Goal: Complete Application Form: Complete application form

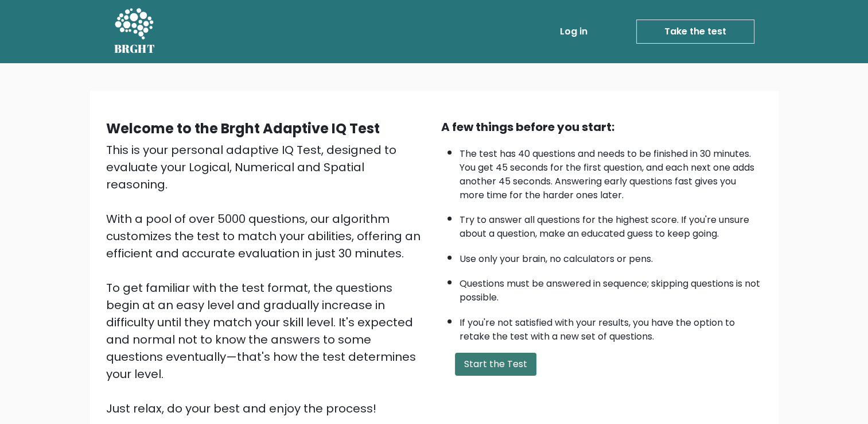
click at [533, 357] on button "Start the Test" at bounding box center [495, 363] width 81 height 23
click at [498, 356] on button "Start the Test" at bounding box center [495, 363] width 81 height 23
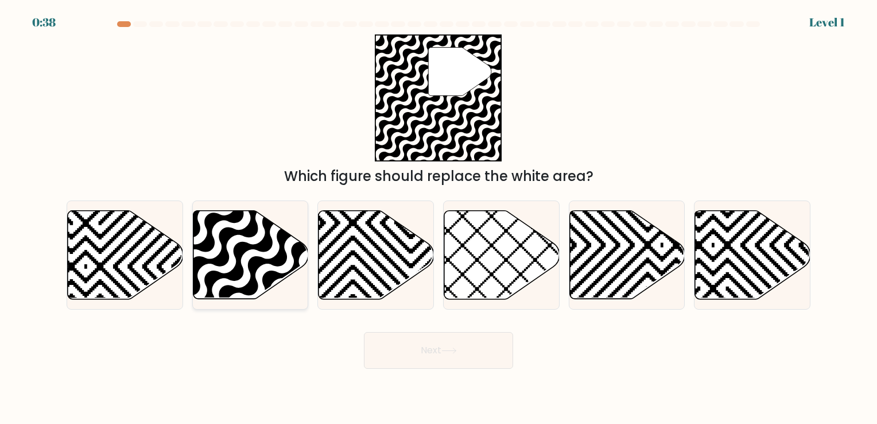
click at [287, 251] on icon at bounding box center [250, 254] width 115 height 88
click at [438, 217] on input "b." at bounding box center [438, 215] width 1 height 6
radio input "true"
click at [459, 345] on button "Next" at bounding box center [438, 350] width 149 height 37
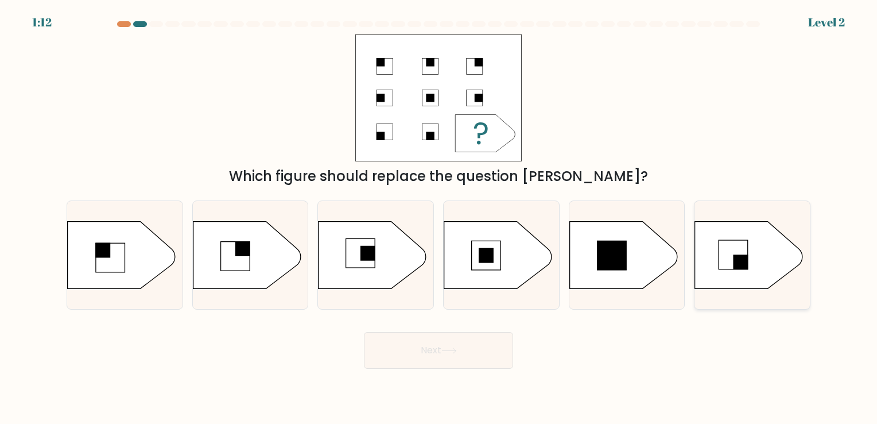
click at [723, 254] on rect at bounding box center [733, 254] width 29 height 29
click at [439, 217] on input "f." at bounding box center [438, 215] width 1 height 6
radio input "true"
click at [718, 254] on icon at bounding box center [749, 255] width 107 height 67
click at [439, 217] on input "f." at bounding box center [438, 215] width 1 height 6
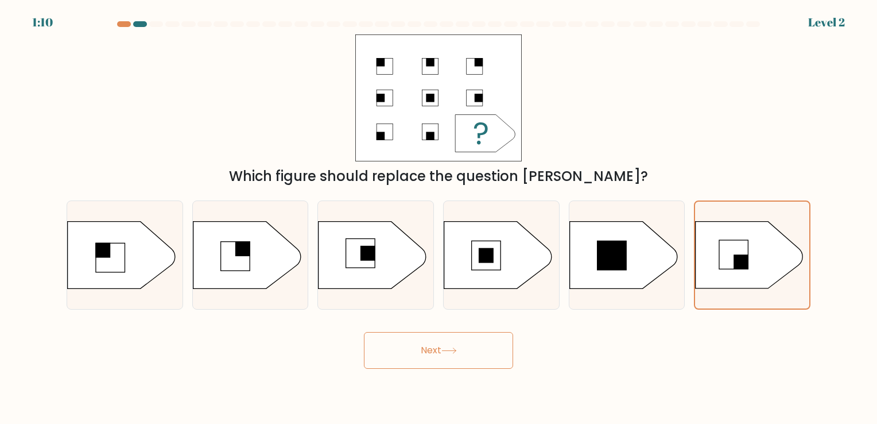
click at [479, 353] on button "Next" at bounding box center [438, 350] width 149 height 37
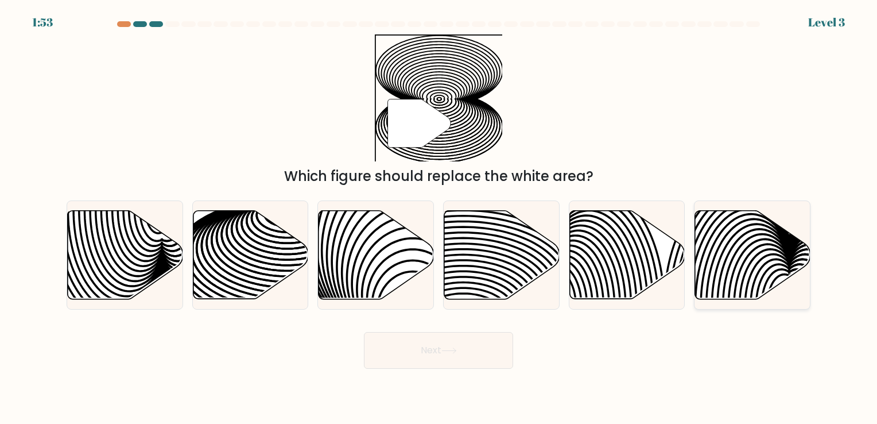
click at [729, 301] on div at bounding box center [752, 254] width 116 height 108
click at [439, 217] on input "f." at bounding box center [438, 215] width 1 height 6
radio input "true"
click at [729, 301] on div at bounding box center [752, 254] width 116 height 108
click at [439, 217] on input "f." at bounding box center [438, 215] width 1 height 6
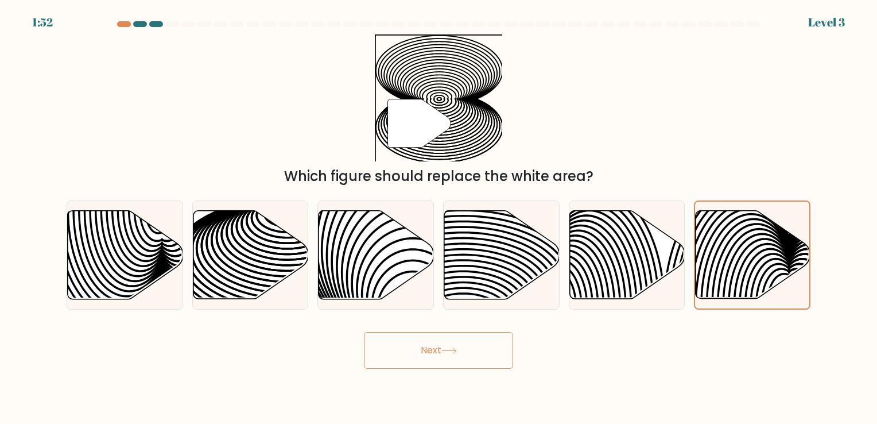
click at [441, 356] on button "Next" at bounding box center [438, 350] width 149 height 37
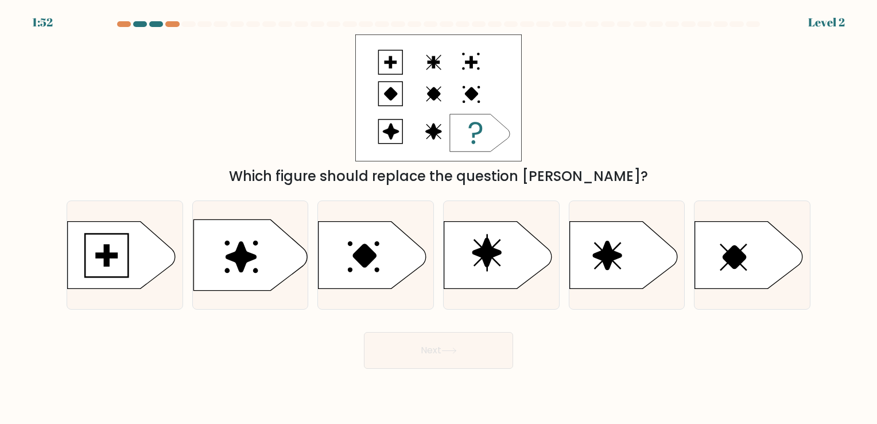
click at [440, 344] on button "Next" at bounding box center [438, 350] width 149 height 37
click at [712, 249] on icon at bounding box center [749, 254] width 108 height 67
click at [439, 217] on input "f." at bounding box center [438, 215] width 1 height 6
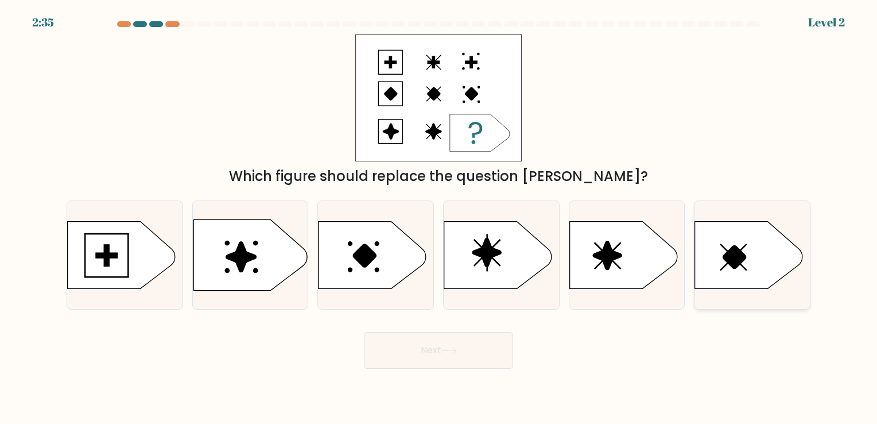
radio input "true"
click at [250, 265] on icon at bounding box center [250, 254] width 114 height 71
click at [438, 217] on input "b." at bounding box center [438, 215] width 1 height 6
radio input "true"
click at [499, 348] on button "Next" at bounding box center [438, 350] width 149 height 37
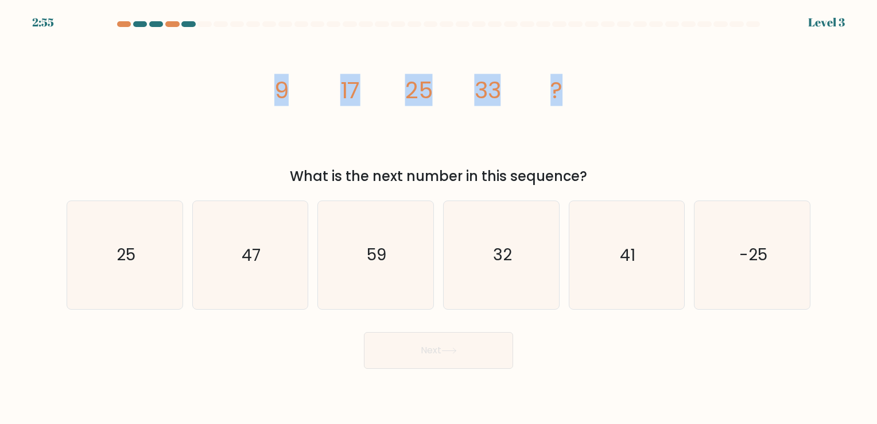
drag, startPoint x: 266, startPoint y: 86, endPoint x: 569, endPoint y: 94, distance: 302.5
click at [569, 94] on icon "image/svg+xml 9 17 25 33 ?" at bounding box center [438, 97] width 344 height 127
click at [306, 290] on div "47" at bounding box center [250, 254] width 116 height 108
click at [438, 217] on input "b. 47" at bounding box center [438, 215] width 1 height 6
radio input "true"
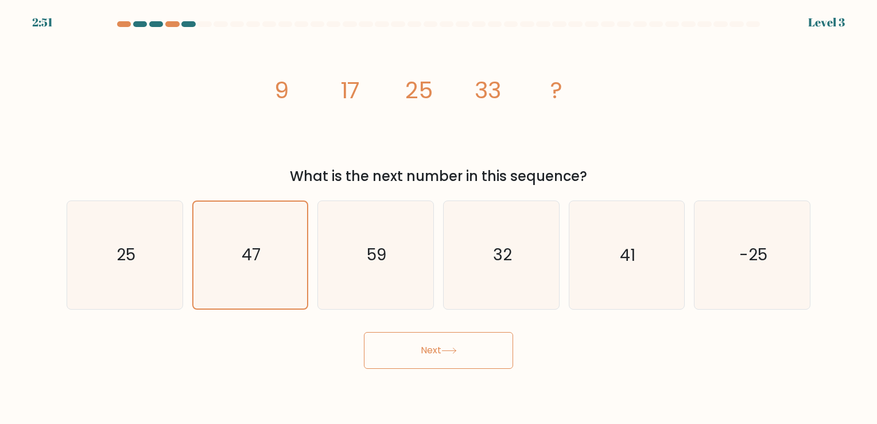
drag, startPoint x: 271, startPoint y: 90, endPoint x: 590, endPoint y: 172, distance: 329.6
click at [590, 172] on div "image/svg+xml 9 17 25 33 ? What is the next number in this sequence?" at bounding box center [438, 110] width 757 height 152
copy div "9 17 25 33 ? What is the next number in this sequence?"
click at [660, 251] on icon "41" at bounding box center [626, 254] width 107 height 107
click at [439, 217] on input "e. 41" at bounding box center [438, 215] width 1 height 6
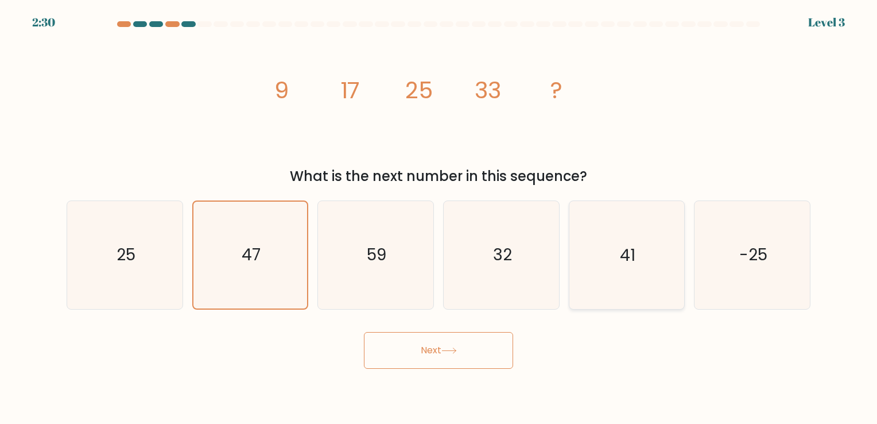
radio input "true"
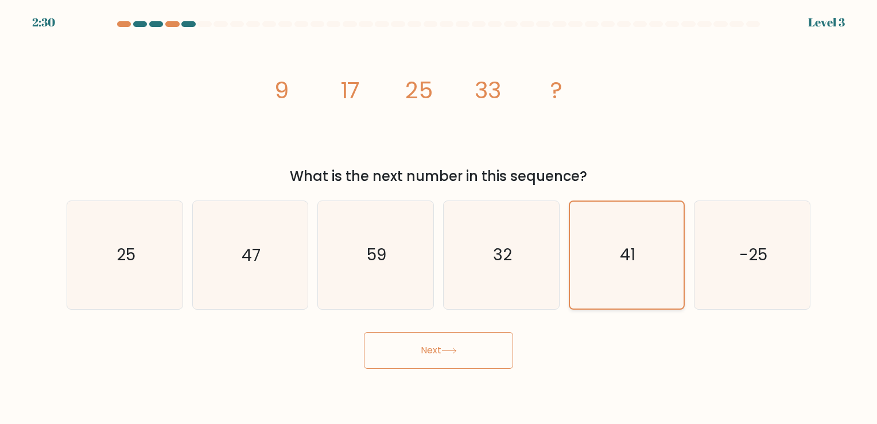
click at [661, 251] on icon "41" at bounding box center [626, 254] width 106 height 106
click at [439, 217] on input "e. 41" at bounding box center [438, 215] width 1 height 6
click at [445, 346] on button "Next" at bounding box center [438, 350] width 149 height 37
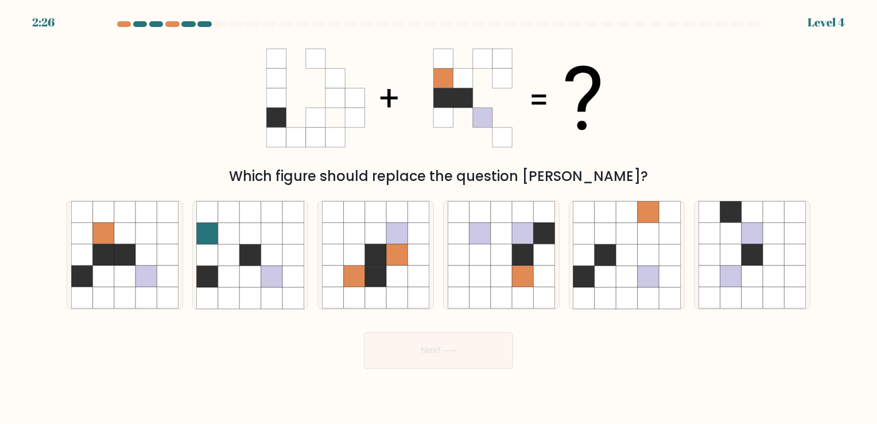
click at [442, 348] on button "Next" at bounding box center [438, 350] width 149 height 37
click at [386, 130] on icon at bounding box center [438, 97] width 344 height 127
click at [641, 269] on icon at bounding box center [648, 276] width 21 height 21
click at [439, 217] on input "e." at bounding box center [438, 215] width 1 height 6
radio input "true"
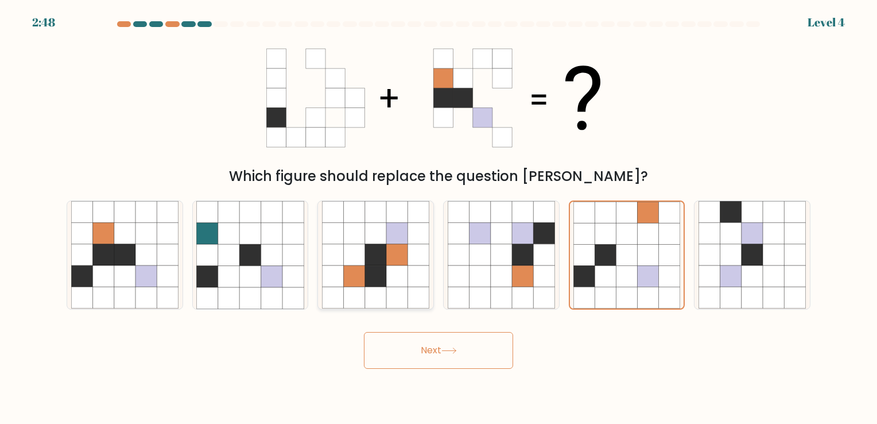
click at [418, 220] on icon at bounding box center [418, 211] width 21 height 21
click at [438, 217] on input "c." at bounding box center [438, 215] width 1 height 6
radio input "true"
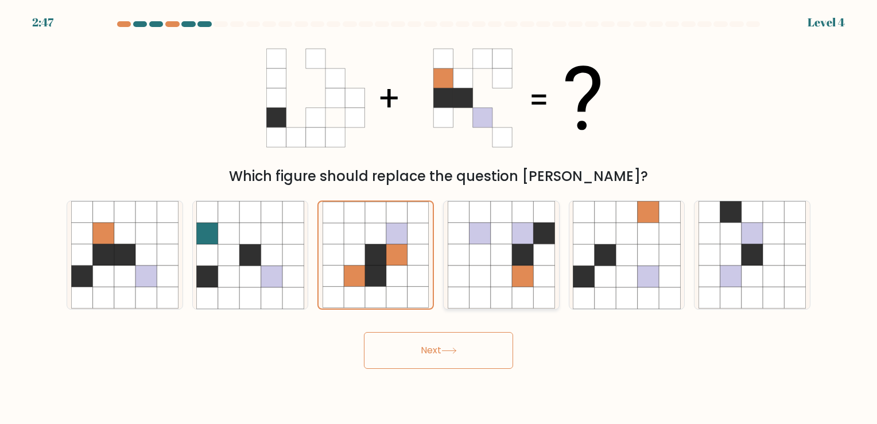
click at [494, 250] on icon at bounding box center [501, 254] width 21 height 21
click at [439, 217] on input "d." at bounding box center [438, 215] width 1 height 6
radio input "true"
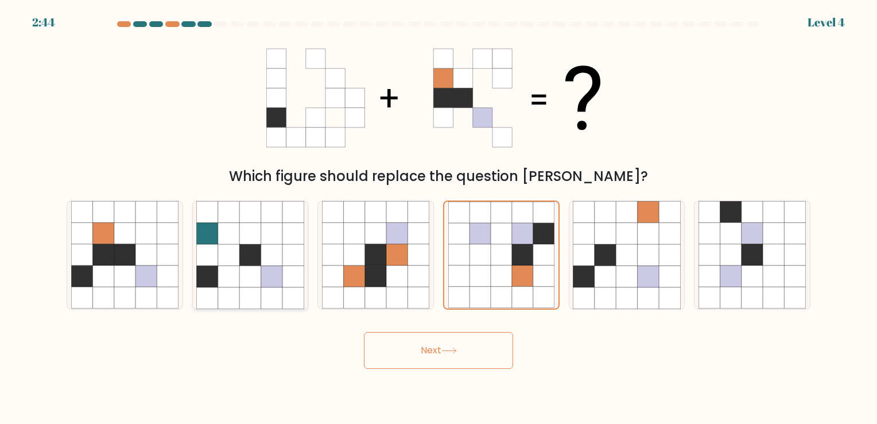
click at [230, 278] on icon at bounding box center [228, 276] width 21 height 21
click at [438, 217] on input "b." at bounding box center [438, 215] width 1 height 6
radio input "true"
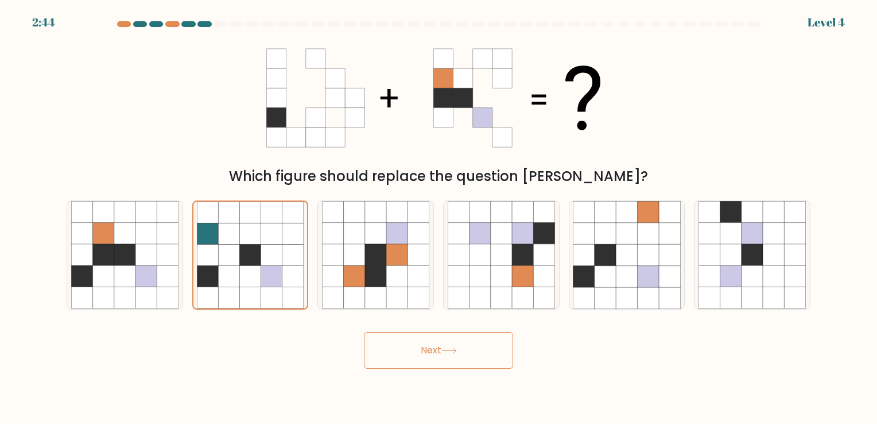
click at [485, 340] on button "Next" at bounding box center [438, 350] width 149 height 37
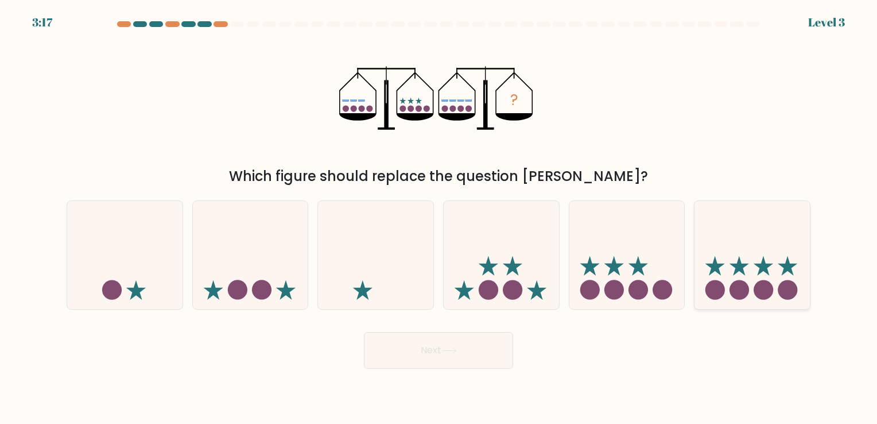
click at [763, 290] on circle at bounding box center [764, 290] width 20 height 20
click at [439, 217] on input "f." at bounding box center [438, 215] width 1 height 6
radio input "true"
click at [434, 352] on button "Next" at bounding box center [438, 350] width 149 height 37
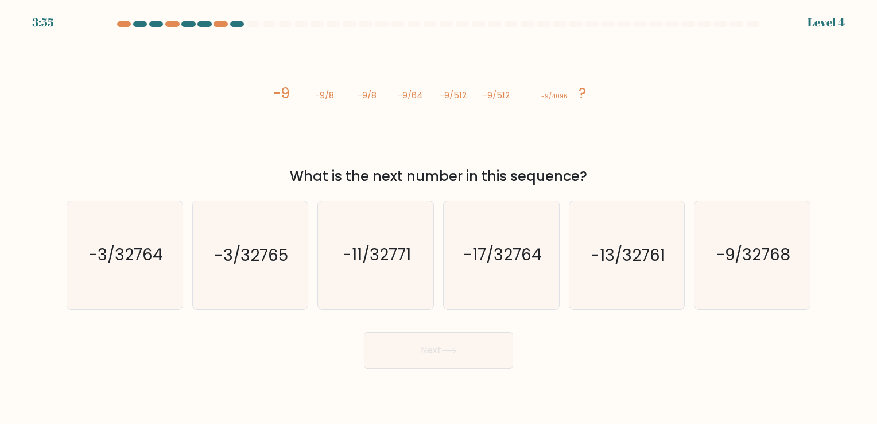
drag, startPoint x: 271, startPoint y: 95, endPoint x: 600, endPoint y: 178, distance: 339.9
click at [600, 178] on div "image/svg+xml -9 -9/8 -9/8 -9/64 -9/512 -9/512 -9/4096 ? What is the next numbe…" at bounding box center [438, 110] width 757 height 152
copy div "-9 -9/8 -9/8 -9/64 -9/512 -9/512 -9/4096 ? What is the next number in this sequ…"
click at [757, 259] on text "-9/32768" at bounding box center [753, 255] width 75 height 22
click at [439, 217] on input "f. -9/32768" at bounding box center [438, 215] width 1 height 6
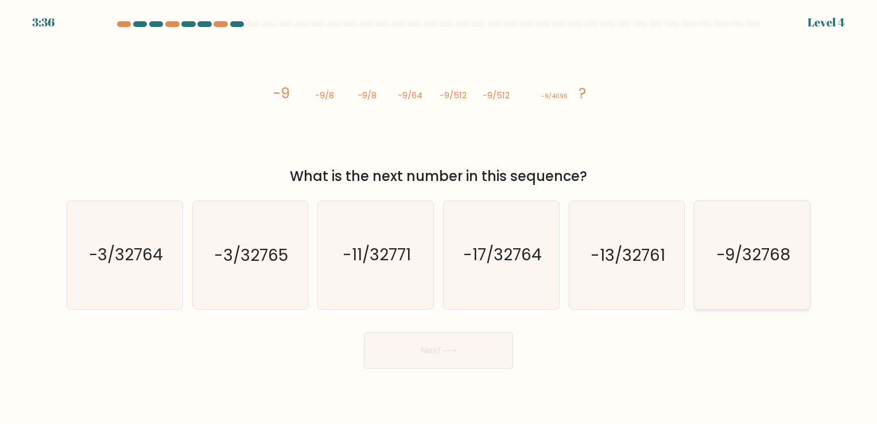
radio input "true"
click at [484, 353] on button "Next" at bounding box center [438, 350] width 149 height 37
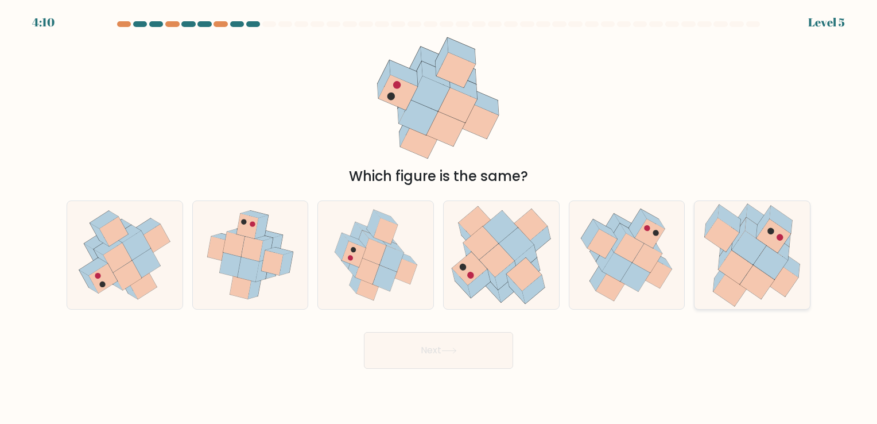
click at [790, 261] on icon at bounding box center [788, 263] width 22 height 28
click at [439, 217] on input "f." at bounding box center [438, 215] width 1 height 6
radio input "true"
click at [790, 261] on icon at bounding box center [788, 263] width 22 height 28
click at [439, 217] on input "f." at bounding box center [438, 215] width 1 height 6
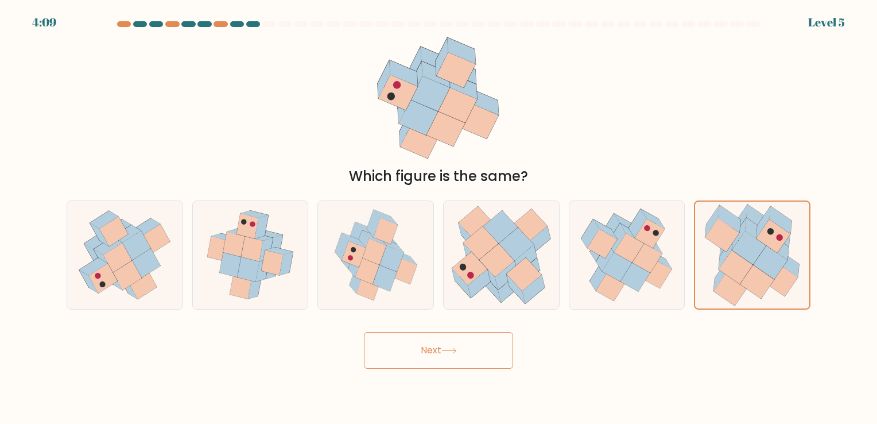
click at [427, 355] on button "Next" at bounding box center [438, 350] width 149 height 37
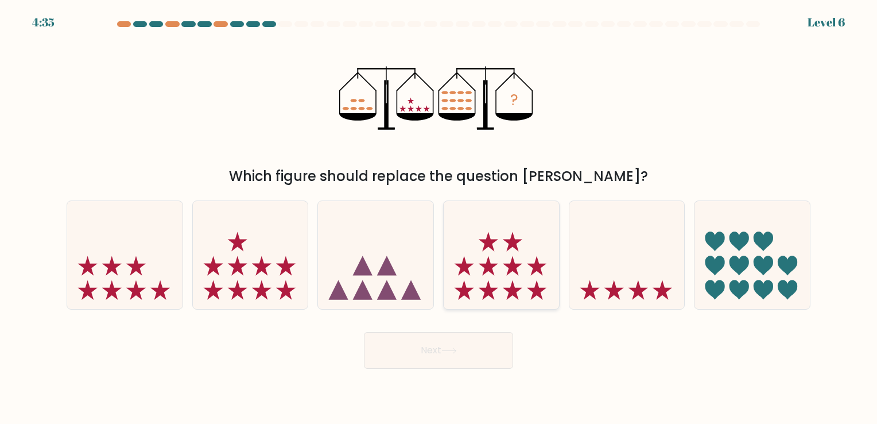
click at [525, 269] on icon at bounding box center [501, 254] width 115 height 95
click at [439, 217] on input "d." at bounding box center [438, 215] width 1 height 6
radio input "true"
click at [492, 355] on button "Next" at bounding box center [438, 350] width 149 height 37
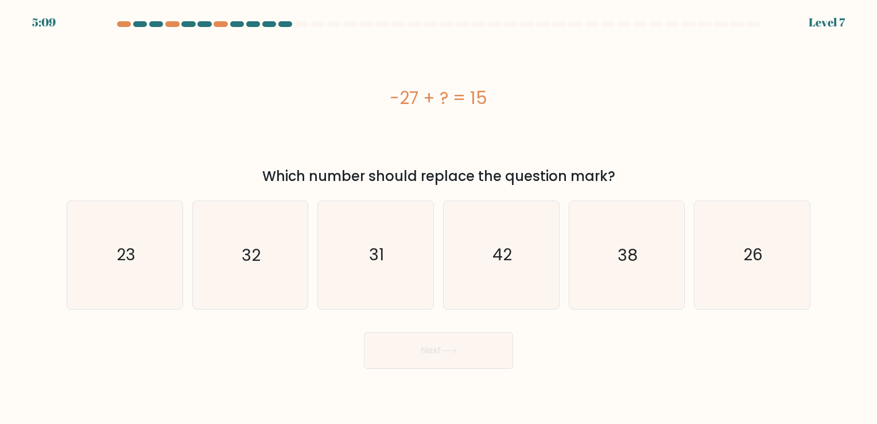
drag, startPoint x: 417, startPoint y: 100, endPoint x: 619, endPoint y: 182, distance: 218.6
click at [619, 182] on div "-27 + ? = 15 Which number should replace the question mark?" at bounding box center [438, 110] width 757 height 152
copy div "-27 + ? = 15 Which number should replace the question mark?"
click at [494, 240] on icon "42" at bounding box center [501, 254] width 107 height 107
click at [439, 217] on input "d. 42" at bounding box center [438, 215] width 1 height 6
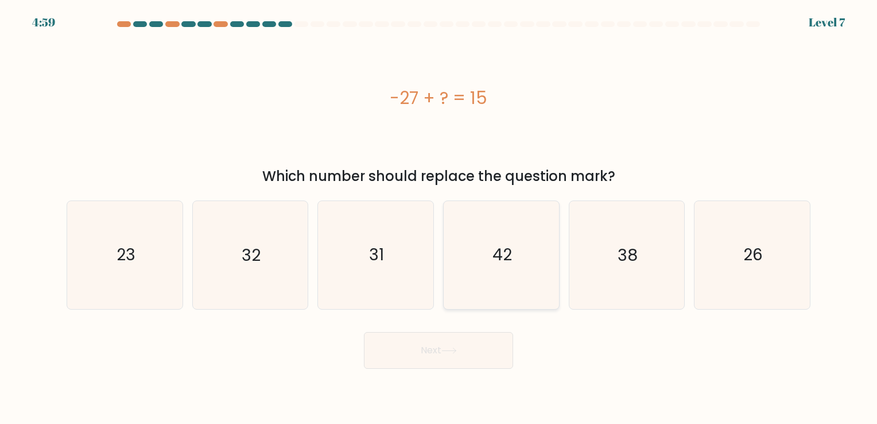
radio input "true"
click at [485, 342] on button "Next" at bounding box center [438, 350] width 149 height 37
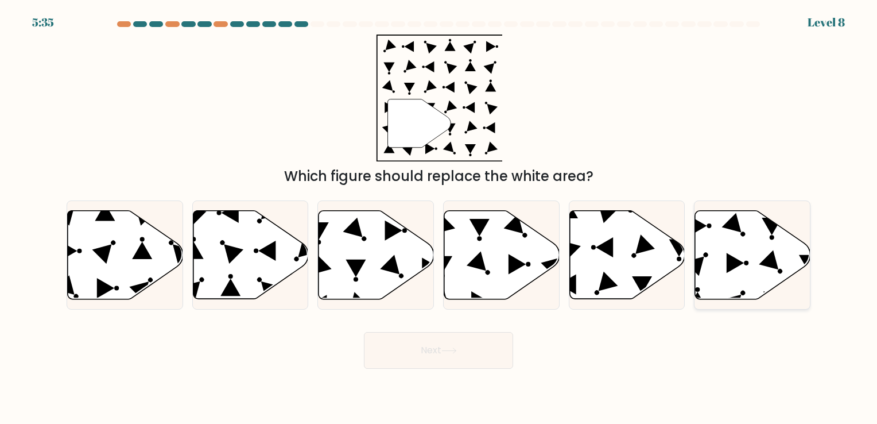
click at [702, 247] on icon at bounding box center [752, 254] width 115 height 88
click at [439, 217] on input "f." at bounding box center [438, 215] width 1 height 6
radio input "true"
click at [479, 348] on button "Next" at bounding box center [438, 350] width 149 height 37
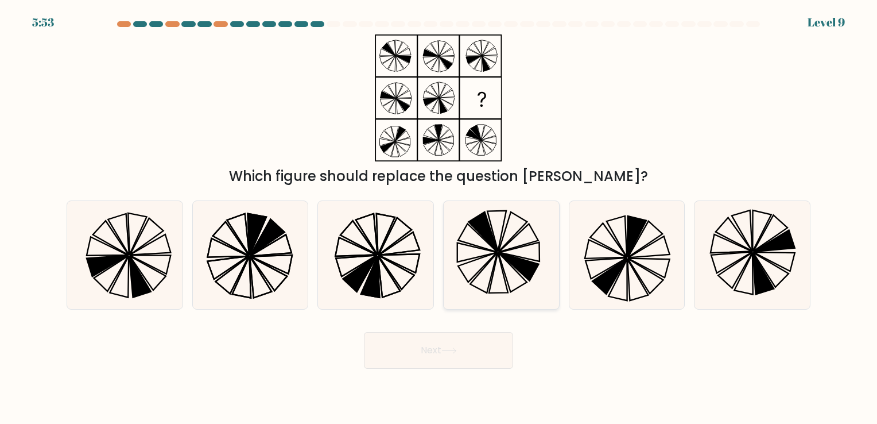
click at [481, 234] on icon at bounding box center [482, 232] width 29 height 40
click at [439, 217] on input "d." at bounding box center [438, 215] width 1 height 6
radio input "true"
click at [487, 368] on button "Next" at bounding box center [438, 350] width 149 height 37
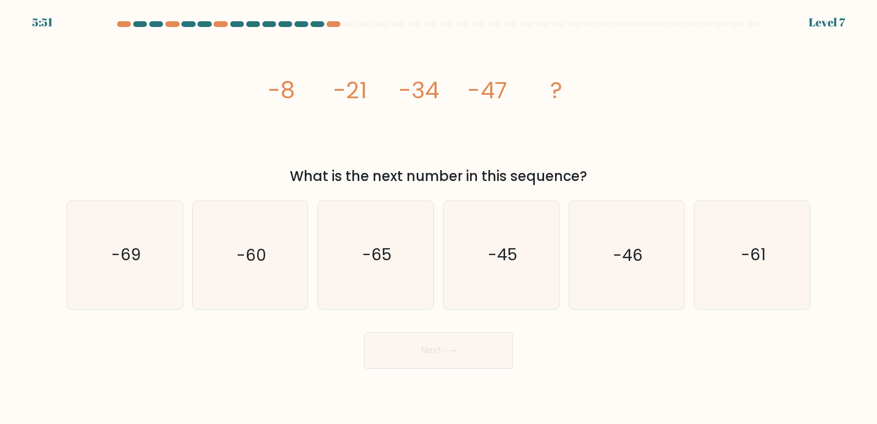
click at [487, 361] on button "Next" at bounding box center [438, 350] width 149 height 37
drag, startPoint x: 259, startPoint y: 89, endPoint x: 649, endPoint y: 182, distance: 400.7
click at [649, 182] on div "image/svg+xml -8 -21 -34 -47 ? What is the next number in this sequence?" at bounding box center [438, 110] width 757 height 152
copy div "-8 -21 -34 -47 ? What is the next number in this sequence?"
click at [292, 267] on icon "-60" at bounding box center [249, 254] width 107 height 107
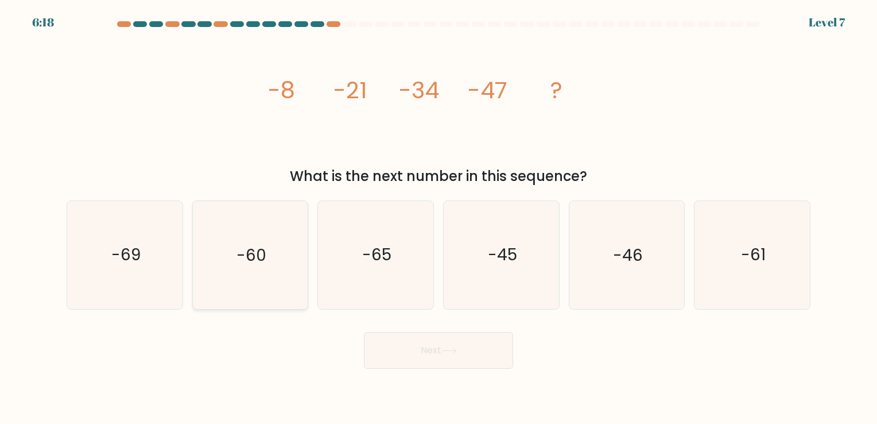
click at [438, 217] on input "b. -60" at bounding box center [438, 215] width 1 height 6
radio input "true"
click at [446, 356] on button "Next" at bounding box center [438, 350] width 149 height 37
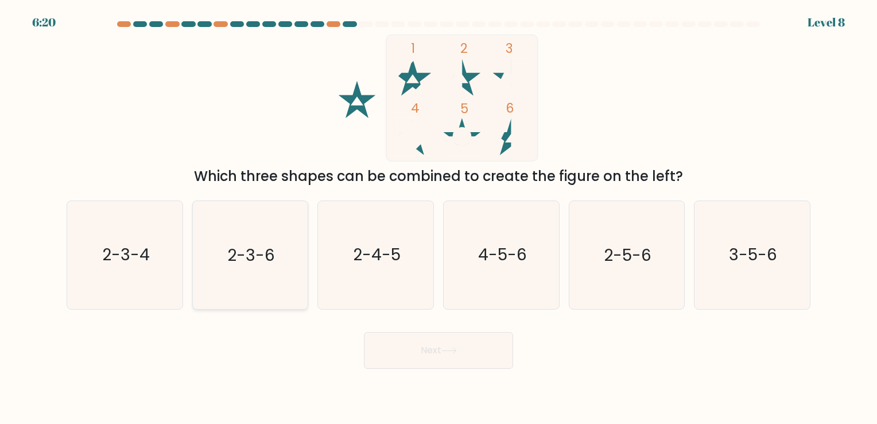
click at [262, 269] on icon "2-3-6" at bounding box center [249, 254] width 107 height 107
click at [438, 217] on input "b. 2-3-6" at bounding box center [438, 215] width 1 height 6
radio input "true"
click at [485, 343] on button "Next" at bounding box center [438, 350] width 149 height 37
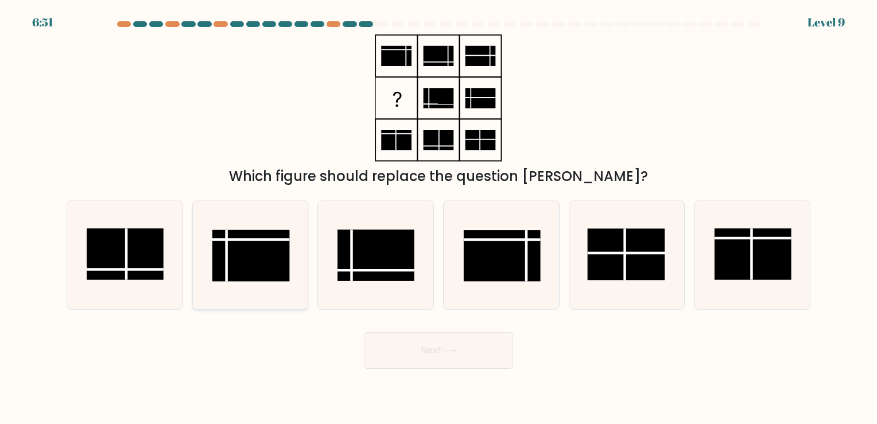
click at [279, 250] on rect at bounding box center [250, 256] width 77 height 52
click at [438, 217] on input "b." at bounding box center [438, 215] width 1 height 6
radio input "true"
click at [473, 341] on button "Next" at bounding box center [438, 350] width 149 height 37
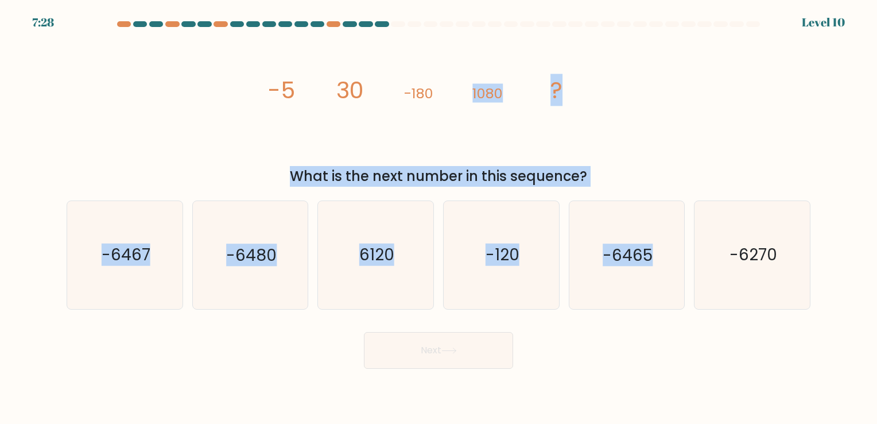
drag, startPoint x: 541, startPoint y: 167, endPoint x: 721, endPoint y: 194, distance: 182.2
click at [721, 194] on form at bounding box center [438, 194] width 877 height 347
drag, startPoint x: 721, startPoint y: 194, endPoint x: 576, endPoint y: 162, distance: 149.1
click at [624, 176] on div "What is the next number in this sequence?" at bounding box center [438, 176] width 730 height 21
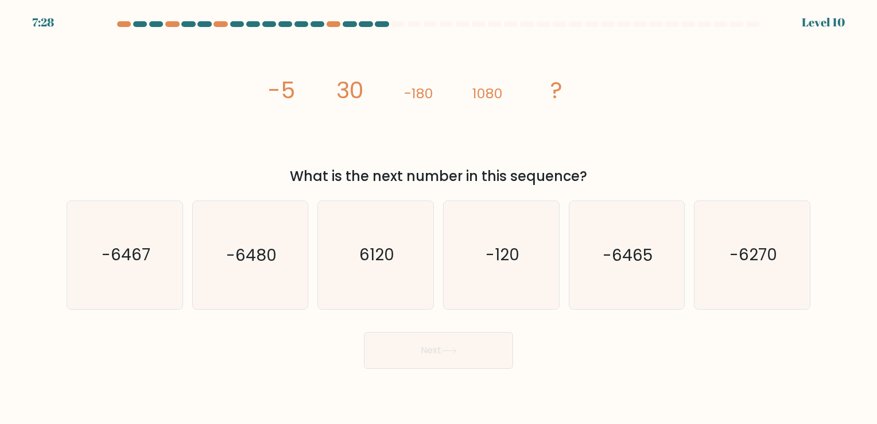
click at [301, 82] on icon "image/svg+xml -5 30 -180 1080 ?" at bounding box center [438, 97] width 344 height 127
drag, startPoint x: 260, startPoint y: 90, endPoint x: 599, endPoint y: 178, distance: 350.3
click at [599, 178] on div "image/svg+xml -5 30 -180 1080 ? What is the next number in this sequence?" at bounding box center [438, 110] width 757 height 152
copy div "-5 30 -180 1080 ? What is the next number in this sequence?"
click at [547, 242] on icon "-120" at bounding box center [501, 254] width 107 height 107
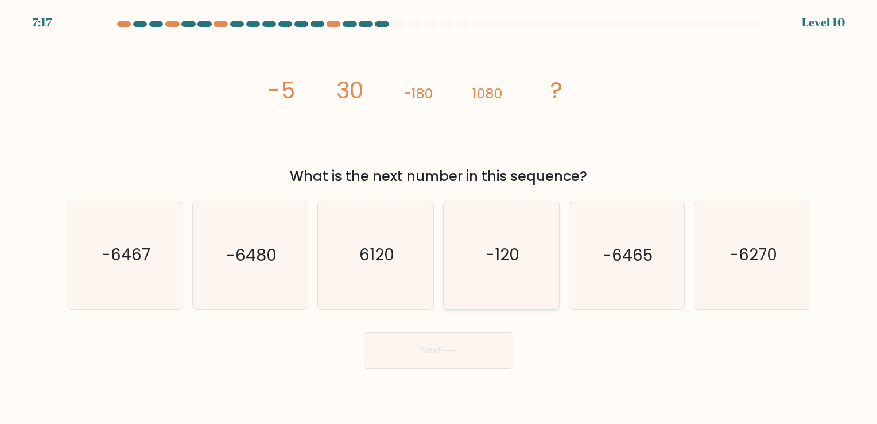
click at [439, 217] on input "d. -120" at bounding box center [438, 215] width 1 height 6
radio input "true"
click at [465, 347] on button "Next" at bounding box center [438, 350] width 149 height 37
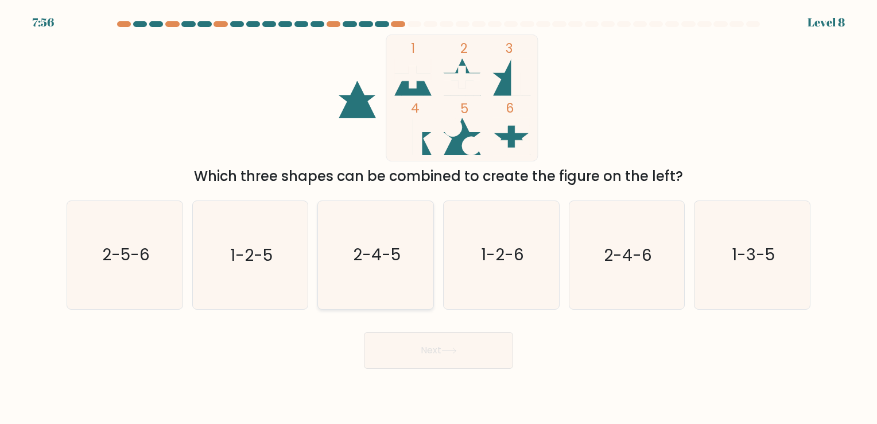
click at [348, 252] on icon "2-4-5" at bounding box center [375, 254] width 107 height 107
click at [438, 217] on input "c. 2-4-5" at bounding box center [438, 215] width 1 height 6
radio input "true"
click at [489, 361] on button "Next" at bounding box center [438, 350] width 149 height 37
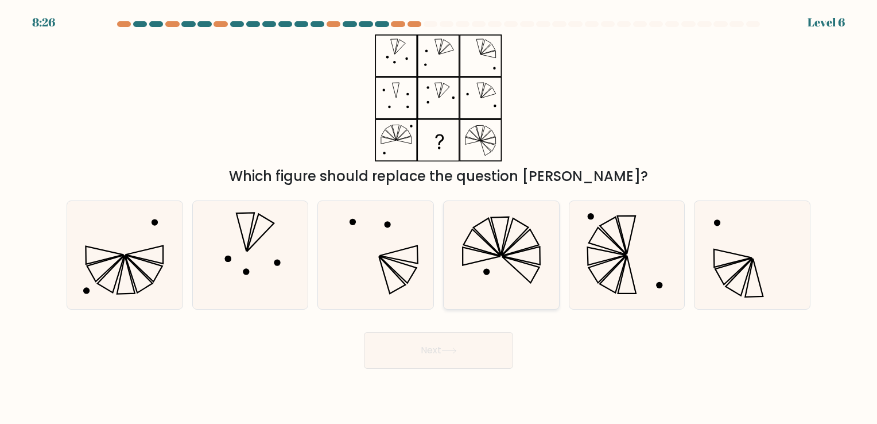
click at [516, 237] on icon at bounding box center [501, 254] width 107 height 107
click at [439, 217] on input "d." at bounding box center [438, 215] width 1 height 6
radio input "true"
click at [499, 350] on button "Next" at bounding box center [438, 350] width 149 height 37
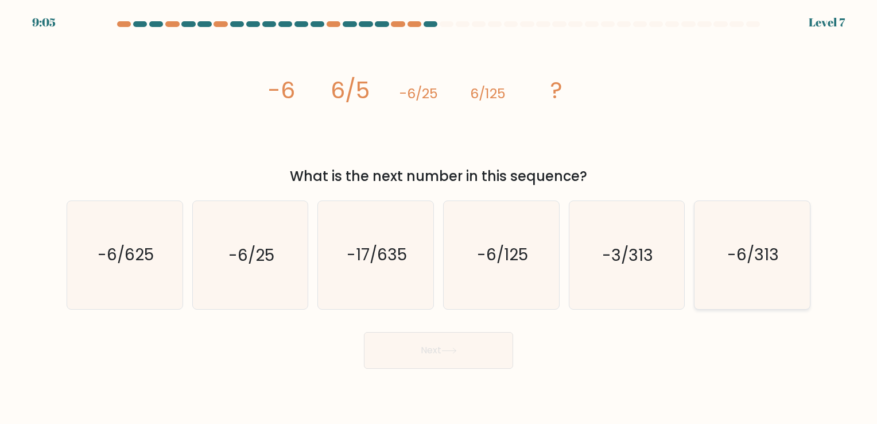
click at [714, 262] on icon "-6/313" at bounding box center [751, 254] width 107 height 107
click at [439, 217] on input "f. -6/313" at bounding box center [438, 215] width 1 height 6
radio input "true"
click at [475, 344] on button "Next" at bounding box center [438, 350] width 149 height 37
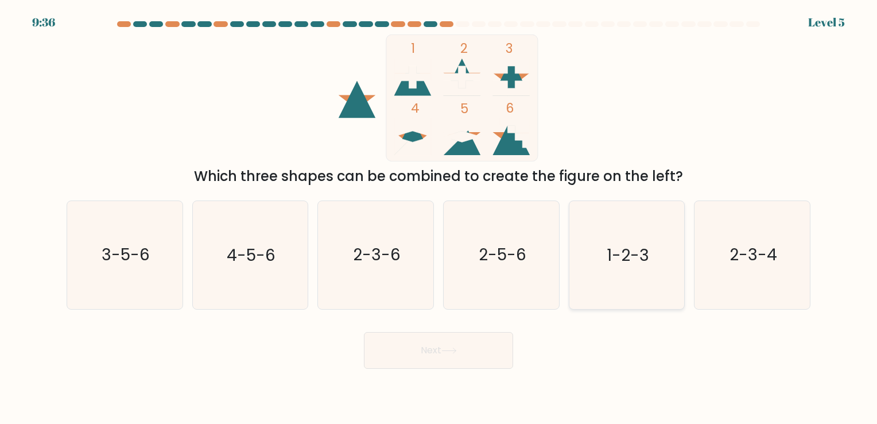
click at [596, 254] on icon "1-2-3" at bounding box center [626, 254] width 107 height 107
click at [439, 217] on input "e. 1-2-3" at bounding box center [438, 215] width 1 height 6
radio input "true"
click at [449, 354] on button "Next" at bounding box center [438, 350] width 149 height 37
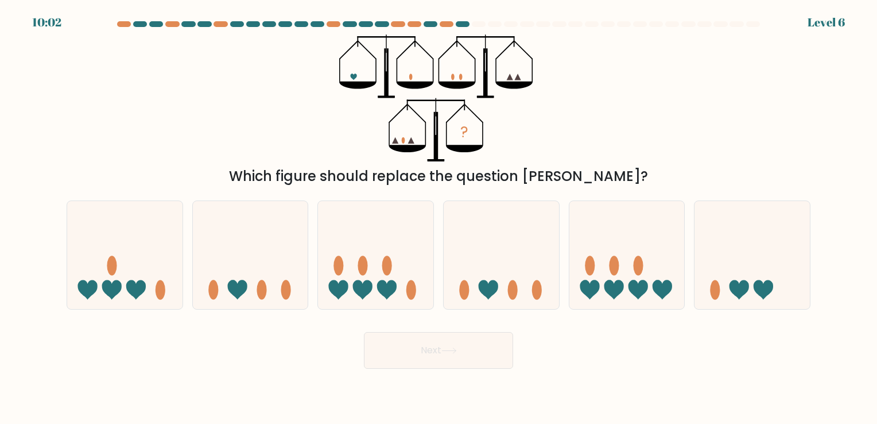
click at [418, 316] on form at bounding box center [438, 194] width 877 height 347
drag, startPoint x: 422, startPoint y: 274, endPoint x: 427, endPoint y: 258, distance: 16.9
click at [422, 271] on icon at bounding box center [375, 254] width 115 height 95
click at [438, 217] on input "c." at bounding box center [438, 215] width 1 height 6
radio input "true"
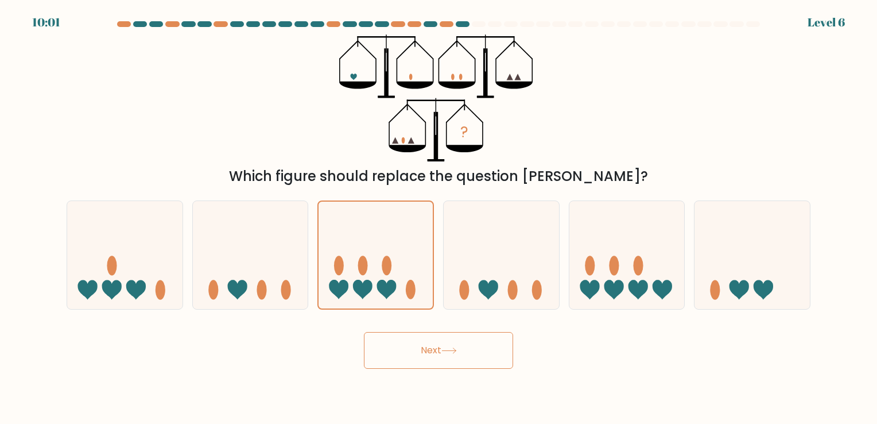
click at [517, 387] on body "10:01 Level 6" at bounding box center [438, 212] width 877 height 424
click at [499, 351] on button "Next" at bounding box center [438, 350] width 149 height 37
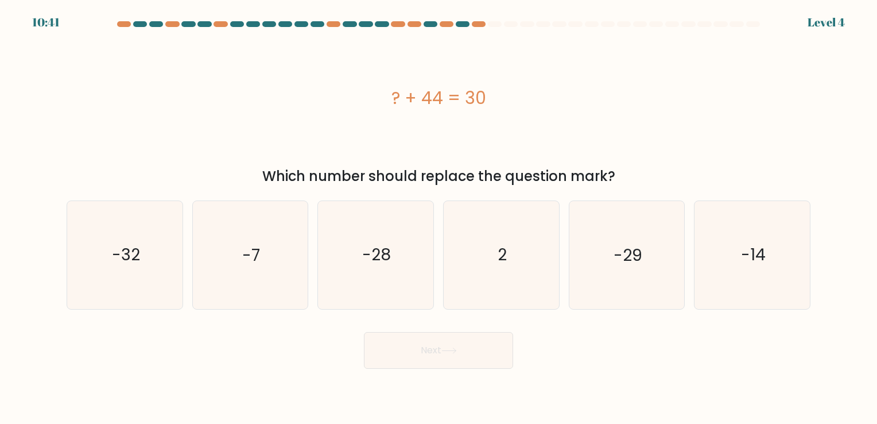
drag, startPoint x: 394, startPoint y: 102, endPoint x: 621, endPoint y: 182, distance: 240.8
click at [621, 182] on div "? + 44 = 30 Which number should replace the question mark?" at bounding box center [438, 110] width 757 height 152
copy div "? + 44 = 30 Which number should replace the question mark?"
click at [755, 259] on text "-14" at bounding box center [753, 255] width 25 height 22
click at [439, 217] on input "f. -14" at bounding box center [438, 215] width 1 height 6
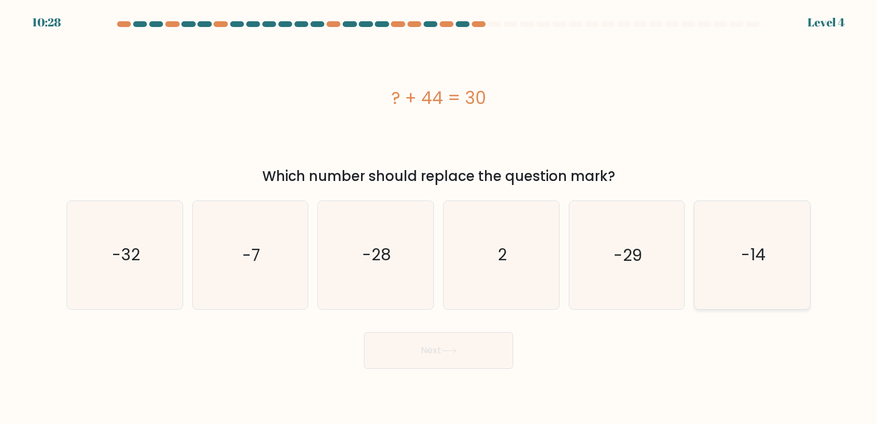
radio input "true"
click at [448, 355] on button "Next" at bounding box center [438, 350] width 149 height 37
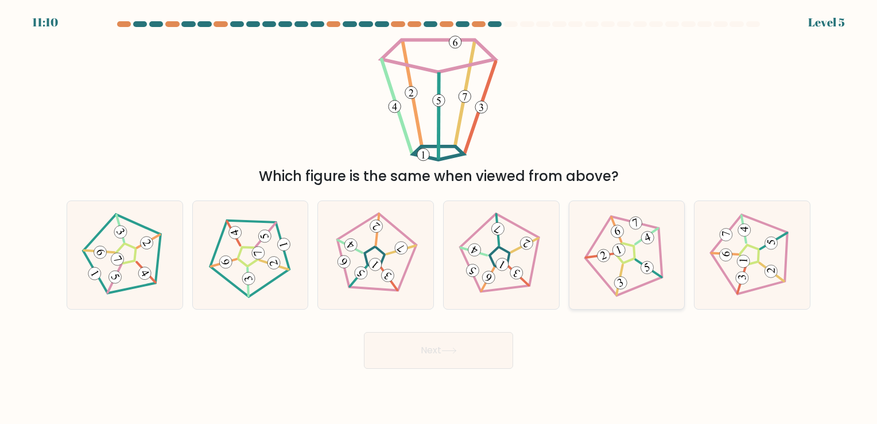
click at [595, 283] on icon at bounding box center [627, 255] width 86 height 86
click at [439, 217] on input "e." at bounding box center [438, 215] width 1 height 6
radio input "true"
click at [489, 337] on button "Next" at bounding box center [438, 350] width 149 height 37
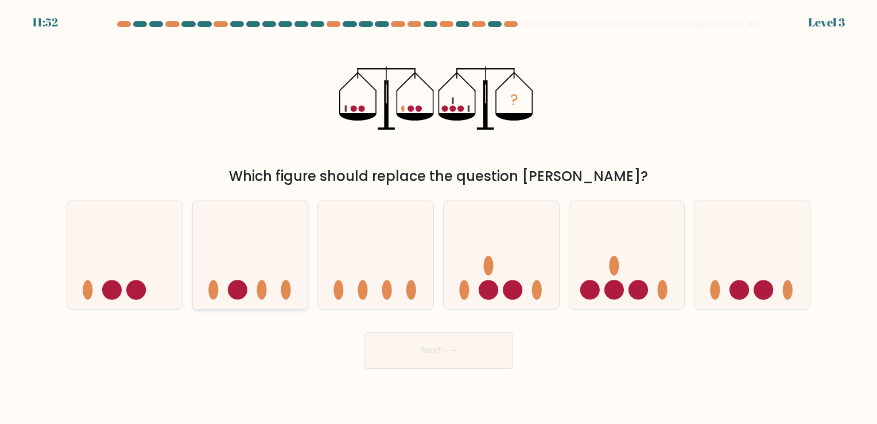
click at [230, 281] on icon at bounding box center [250, 254] width 115 height 95
click at [438, 217] on input "b." at bounding box center [438, 215] width 1 height 6
radio input "true"
click at [398, 339] on button "Next" at bounding box center [438, 350] width 149 height 37
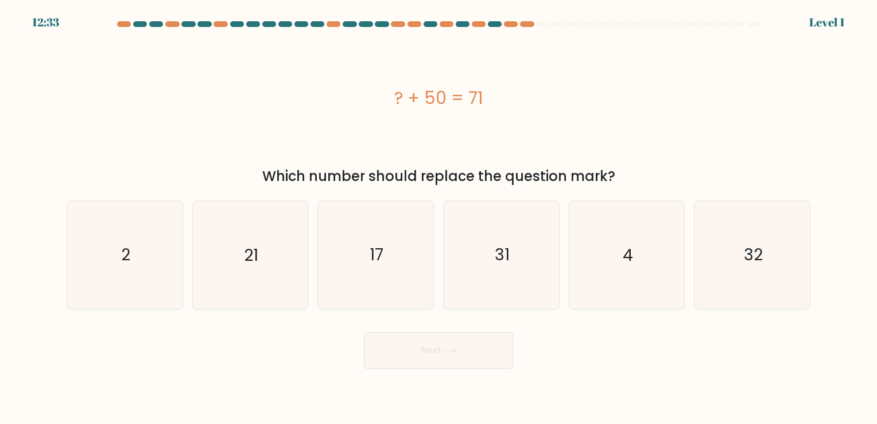
drag, startPoint x: 400, startPoint y: 102, endPoint x: 644, endPoint y: 180, distance: 256.8
click at [644, 180] on div "? + 50 = 71 Which number should replace the question mark?" at bounding box center [438, 110] width 757 height 152
copy div "? + 50 = 71 Which number should replace the question mark?"
click at [320, 283] on div "17" at bounding box center [375, 254] width 116 height 108
click at [438, 217] on input "c. 17" at bounding box center [438, 215] width 1 height 6
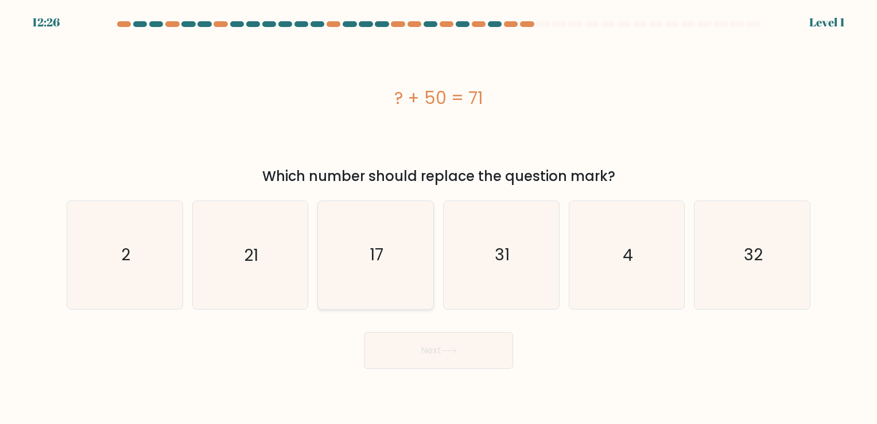
radio input "true"
click at [275, 285] on icon "21" at bounding box center [249, 254] width 107 height 107
click at [438, 217] on input "b. 21" at bounding box center [438, 215] width 1 height 6
radio input "true"
click at [432, 327] on div "Next" at bounding box center [438, 345] width 757 height 45
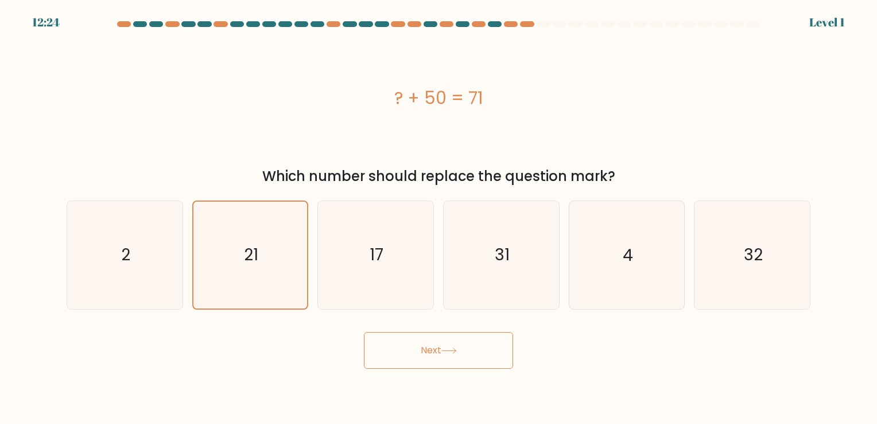
click at [433, 355] on button "Next" at bounding box center [438, 350] width 149 height 37
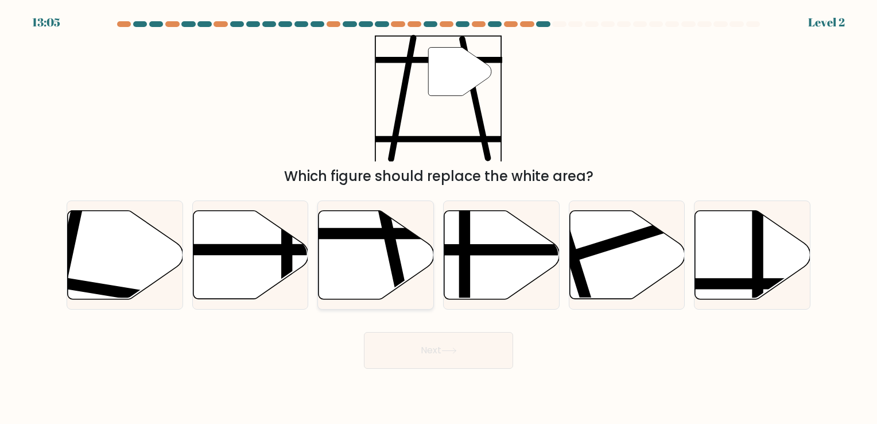
click at [365, 271] on icon at bounding box center [375, 254] width 115 height 88
click at [438, 217] on input "c." at bounding box center [438, 215] width 1 height 6
radio input "true"
click at [448, 345] on button "Next" at bounding box center [438, 350] width 149 height 37
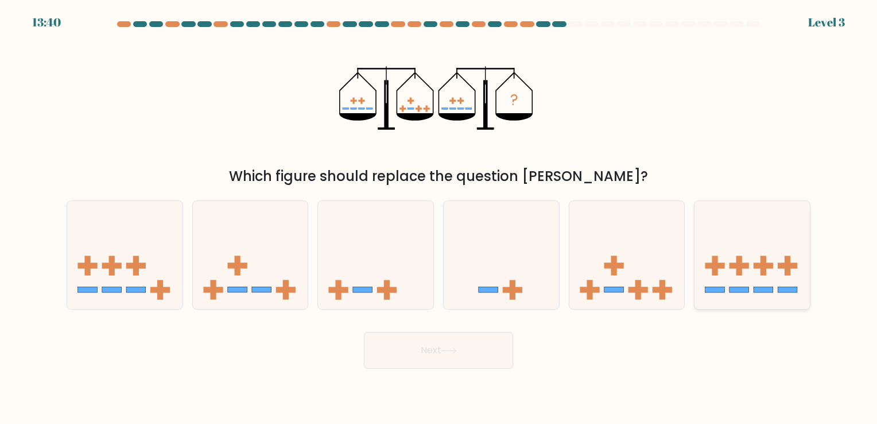
click at [717, 288] on rect at bounding box center [715, 290] width 20 height 6
click at [439, 217] on input "f." at bounding box center [438, 215] width 1 height 6
radio input "true"
click at [397, 344] on button "Next" at bounding box center [438, 350] width 149 height 37
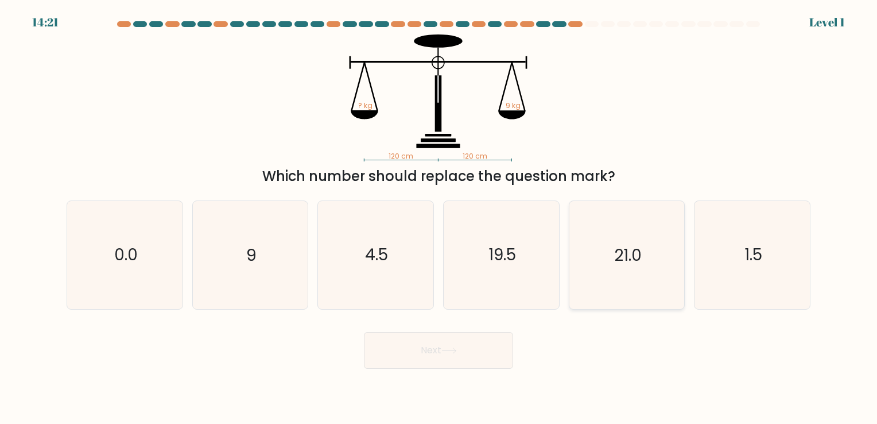
click at [667, 295] on icon "21.0" at bounding box center [626, 254] width 107 height 107
click at [439, 217] on input "e. 21.0" at bounding box center [438, 215] width 1 height 6
radio input "true"
click at [498, 367] on button "Next" at bounding box center [438, 350] width 149 height 37
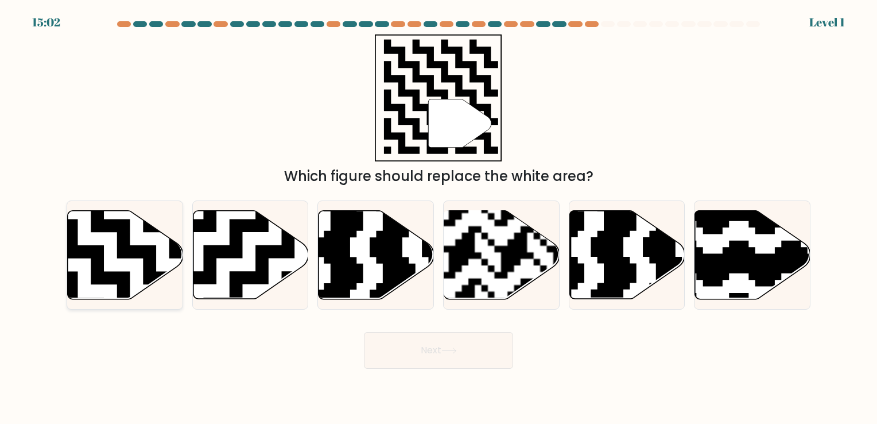
click at [125, 259] on icon at bounding box center [125, 254] width 115 height 88
click at [438, 217] on input "a." at bounding box center [438, 215] width 1 height 6
radio input "true"
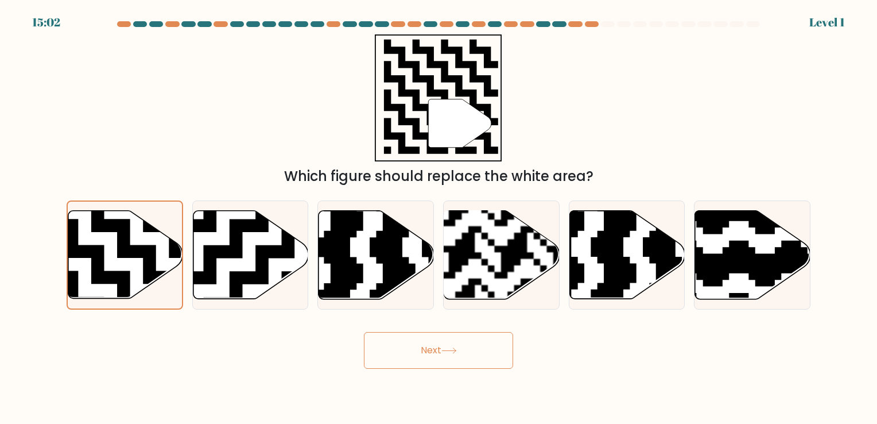
click at [471, 357] on button "Next" at bounding box center [438, 350] width 149 height 37
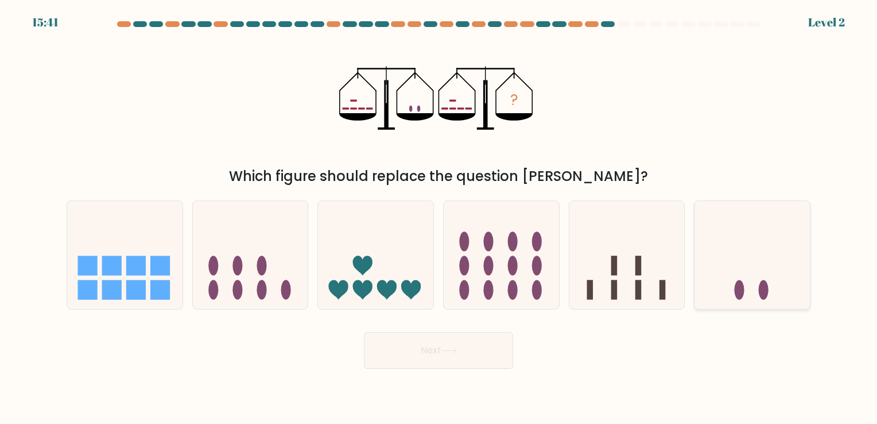
click at [730, 279] on icon at bounding box center [751, 254] width 115 height 95
click at [439, 217] on input "f." at bounding box center [438, 215] width 1 height 6
radio input "true"
click at [450, 379] on body "15:40 Level 2" at bounding box center [438, 212] width 877 height 424
click at [441, 374] on body "15:40 Level 2" at bounding box center [438, 212] width 877 height 424
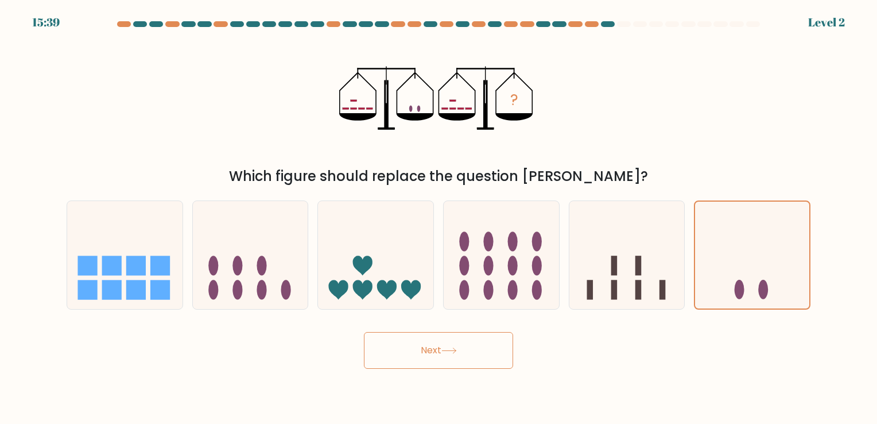
click at [448, 349] on icon at bounding box center [448, 350] width 15 height 6
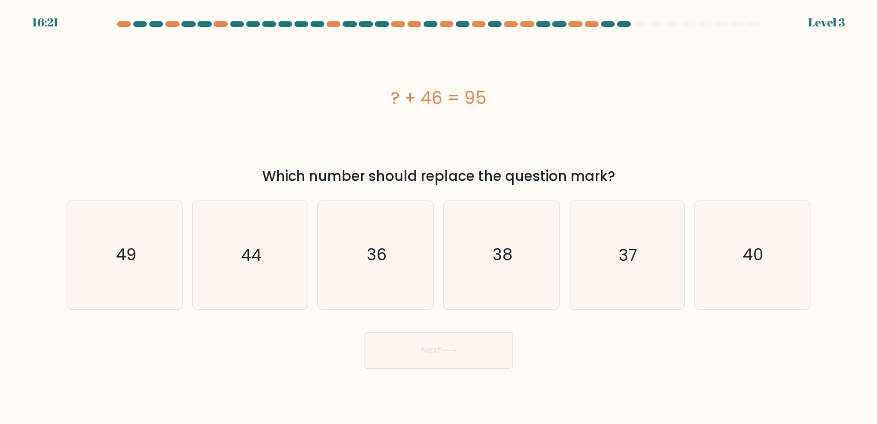
drag, startPoint x: 382, startPoint y: 102, endPoint x: 628, endPoint y: 162, distance: 253.4
click at [628, 162] on div "? + 46 = 95 Which number should replace the question mark?" at bounding box center [438, 110] width 757 height 152
copy div "? + 46 = 95 Which number should replace the question mark?"
click at [145, 254] on icon "49" at bounding box center [124, 254] width 107 height 107
click at [438, 217] on input "a. 49" at bounding box center [438, 215] width 1 height 6
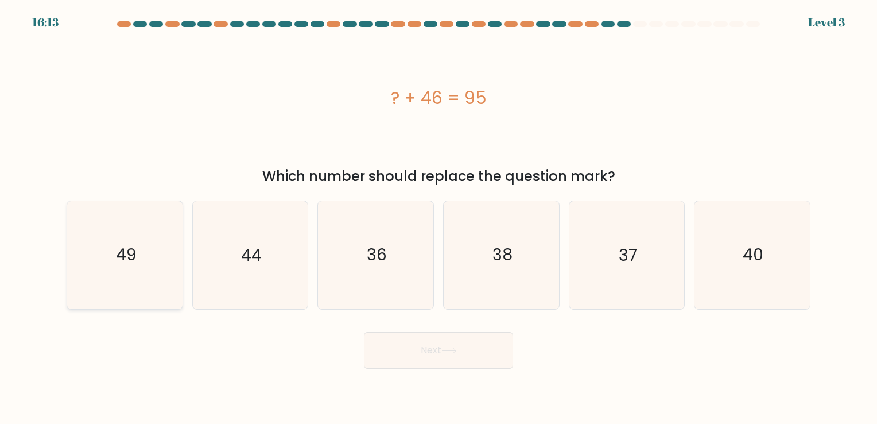
radio input "true"
click at [499, 358] on button "Next" at bounding box center [438, 350] width 149 height 37
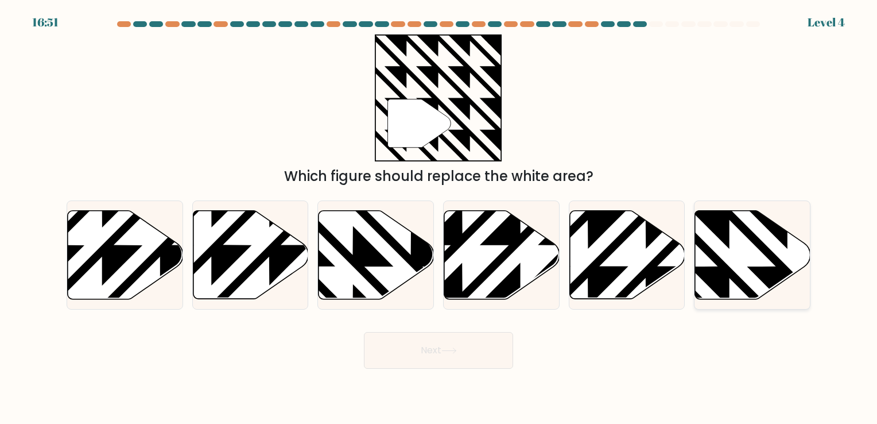
click at [733, 257] on icon at bounding box center [752, 254] width 115 height 88
click at [439, 217] on input "f." at bounding box center [438, 215] width 1 height 6
radio input "true"
click at [400, 360] on button "Next" at bounding box center [438, 350] width 149 height 37
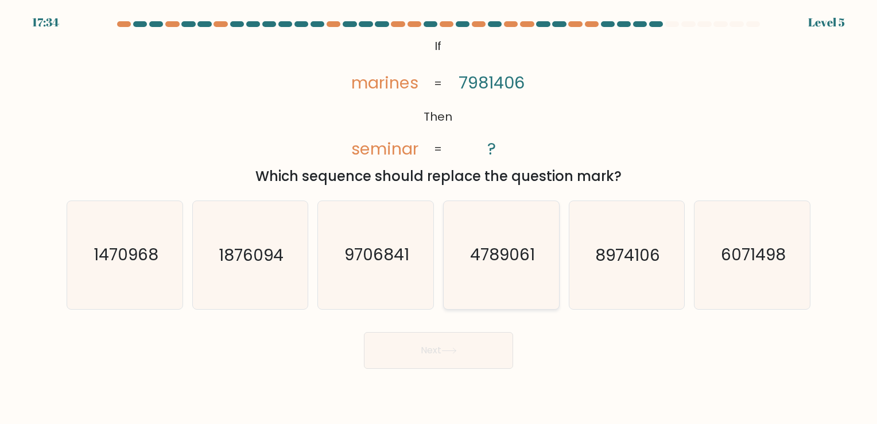
click at [470, 278] on icon "4789061" at bounding box center [501, 254] width 107 height 107
click at [439, 217] on input "d. 4789061" at bounding box center [438, 215] width 1 height 6
radio input "true"
click at [456, 341] on button "Next" at bounding box center [438, 350] width 149 height 37
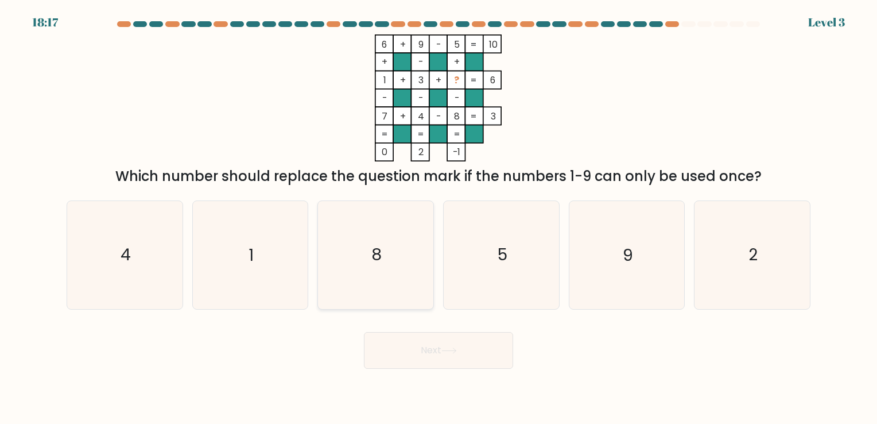
click at [364, 274] on icon "8" at bounding box center [375, 254] width 107 height 107
click at [438, 217] on input "c. 8" at bounding box center [438, 215] width 1 height 6
radio input "true"
click at [409, 352] on button "Next" at bounding box center [438, 350] width 149 height 37
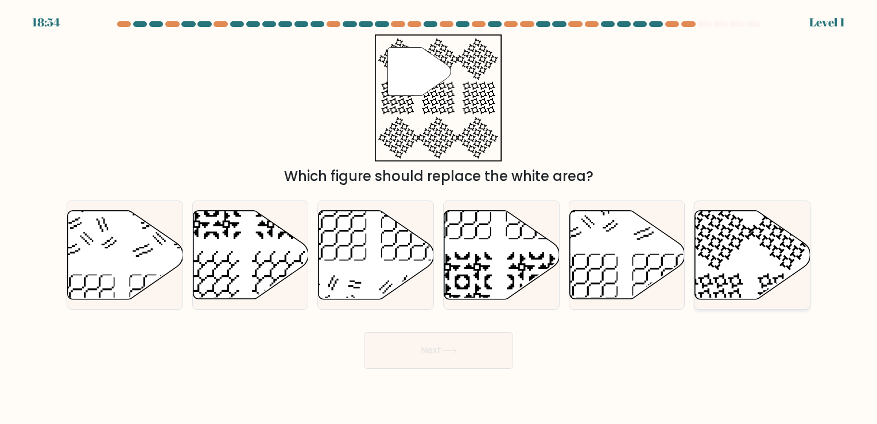
click at [746, 281] on icon at bounding box center [752, 254] width 115 height 88
click at [439, 217] on input "f." at bounding box center [438, 215] width 1 height 6
radio input "true"
click at [433, 352] on button "Next" at bounding box center [438, 350] width 149 height 37
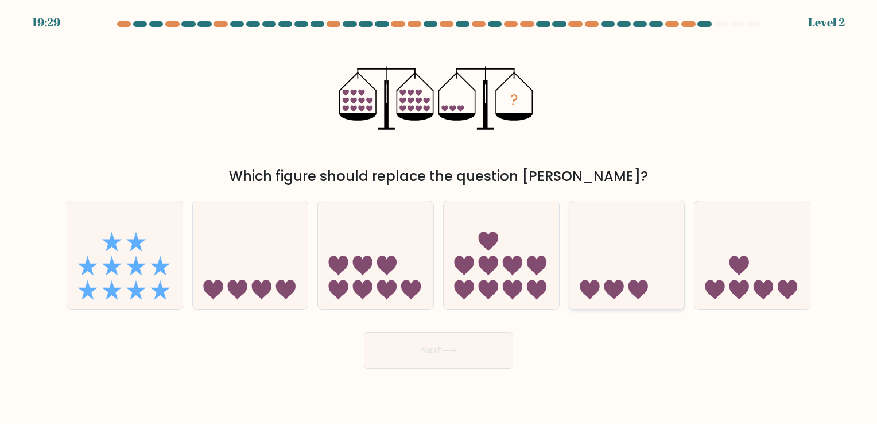
click at [630, 275] on icon at bounding box center [626, 254] width 115 height 95
click at [439, 217] on input "e." at bounding box center [438, 215] width 1 height 6
radio input "true"
click at [462, 347] on button "Next" at bounding box center [438, 350] width 149 height 37
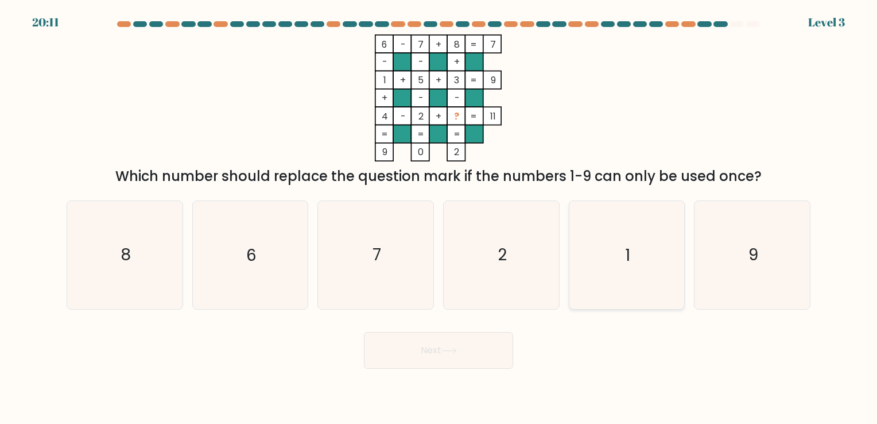
click at [670, 260] on icon "1" at bounding box center [626, 254] width 107 height 107
click at [439, 217] on input "e. 1" at bounding box center [438, 215] width 1 height 6
radio input "true"
click at [652, 261] on icon "1" at bounding box center [626, 254] width 106 height 106
click at [439, 217] on input "e. 1" at bounding box center [438, 215] width 1 height 6
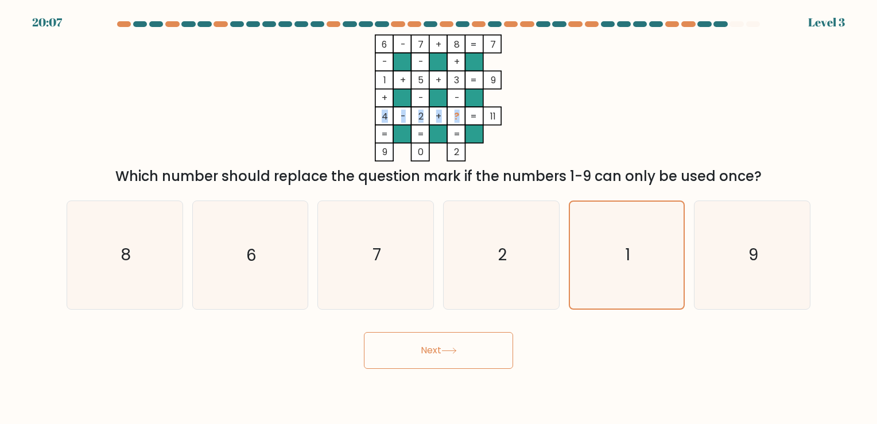
drag, startPoint x: 380, startPoint y: 117, endPoint x: 458, endPoint y: 118, distance: 77.5
click at [458, 118] on icon "6 - 7 + 8 7 - - + 1 + 5 + 3 9 + - - 4 - 2 + ? = 11 = = = = 9 0 2 =" at bounding box center [438, 97] width 344 height 127
drag, startPoint x: 458, startPoint y: 118, endPoint x: 547, endPoint y: 134, distance: 90.9
click at [547, 134] on icon "6 - 7 + 8 7 - - + 1 + 5 + 3 9 + - - 4 - 2 + ? = 11 = = = = 9 0 2 =" at bounding box center [438, 97] width 344 height 127
click at [709, 249] on icon "9" at bounding box center [751, 254] width 107 height 107
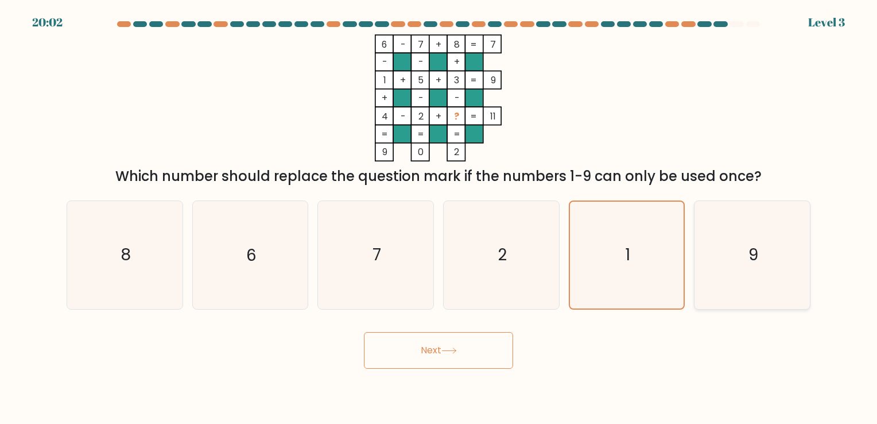
click at [439, 217] on input "f. 9" at bounding box center [438, 215] width 1 height 6
radio input "true"
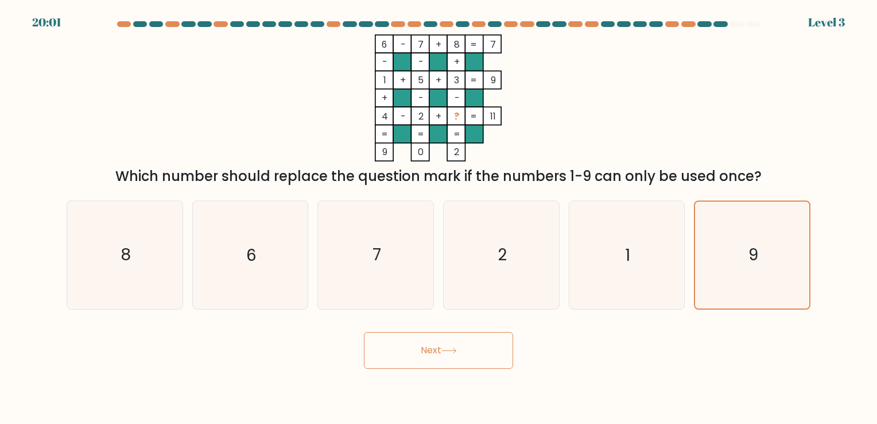
click at [422, 360] on button "Next" at bounding box center [438, 350] width 149 height 37
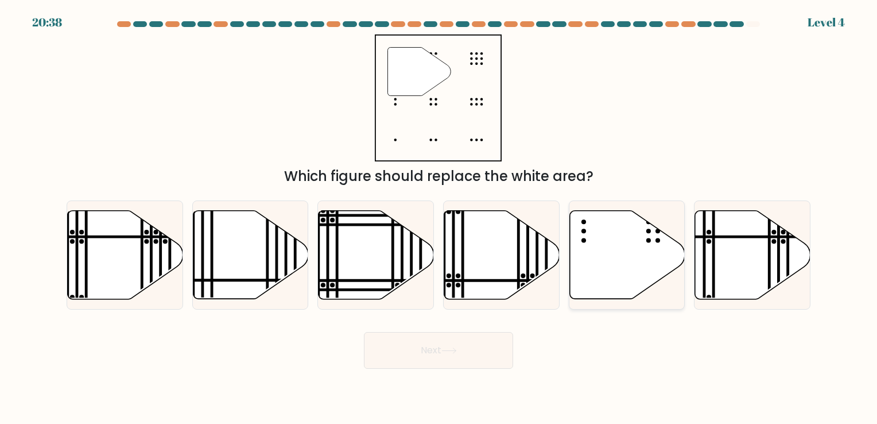
click at [608, 242] on icon at bounding box center [626, 254] width 115 height 88
click at [439, 217] on input "e." at bounding box center [438, 215] width 1 height 6
radio input "true"
click at [468, 368] on button "Next" at bounding box center [438, 350] width 149 height 37
click at [478, 356] on button "Next" at bounding box center [438, 350] width 149 height 37
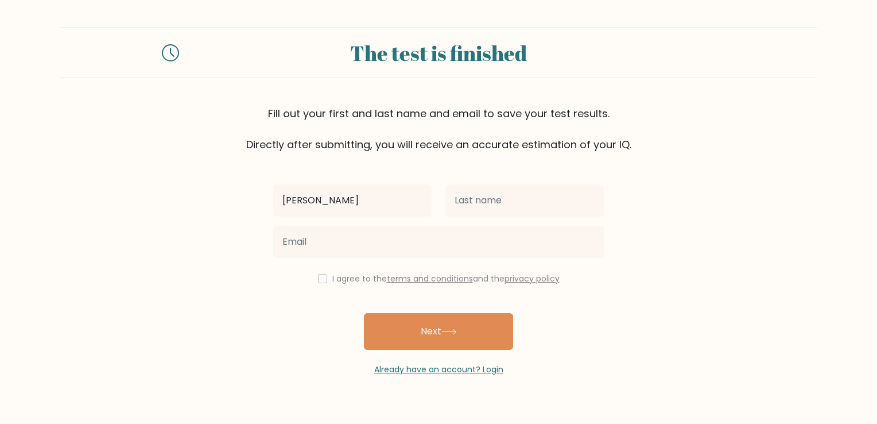
type input "[PERSON_NAME]"
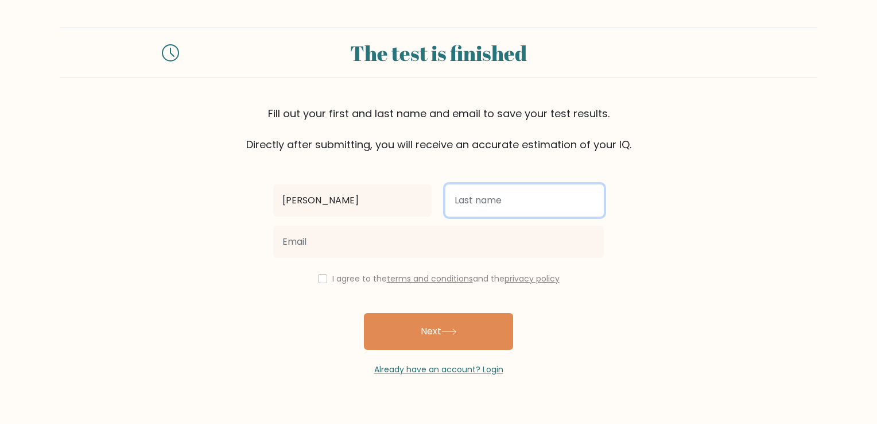
click at [468, 212] on input "text" at bounding box center [524, 200] width 158 height 32
type input "Apacible"
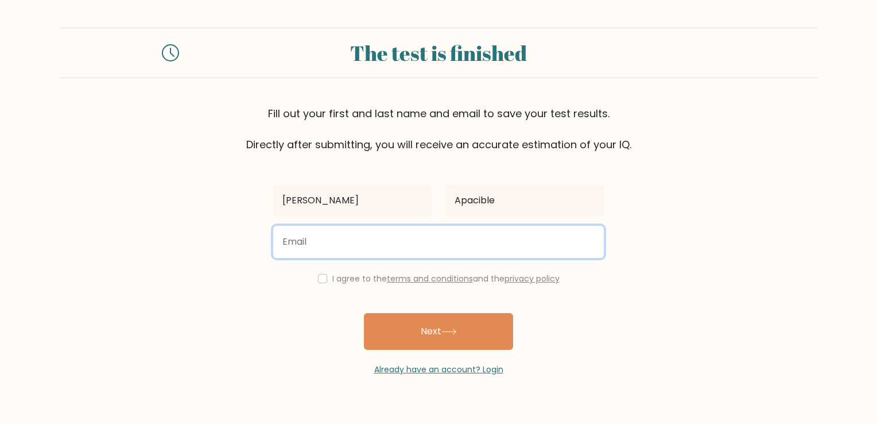
click at [464, 249] on input "email" at bounding box center [438, 242] width 331 height 32
type input "dianne.apacible02@gmail.com"
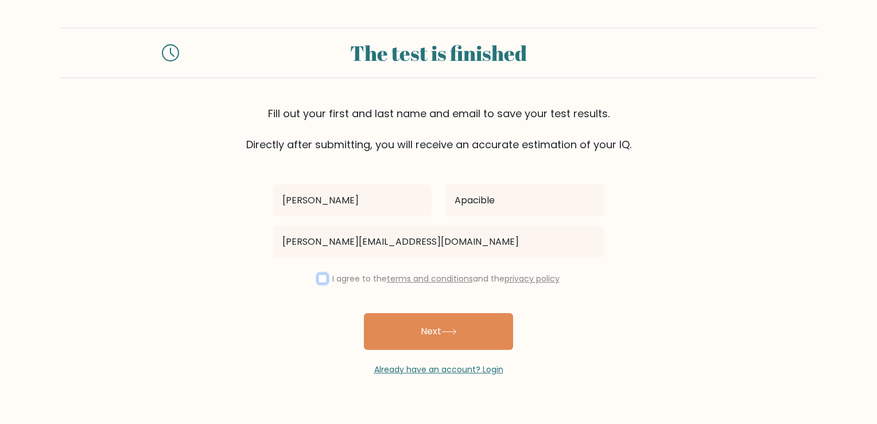
click at [318, 276] on input "checkbox" at bounding box center [322, 278] width 9 height 9
checkbox input "true"
click at [417, 320] on button "Next" at bounding box center [438, 331] width 149 height 37
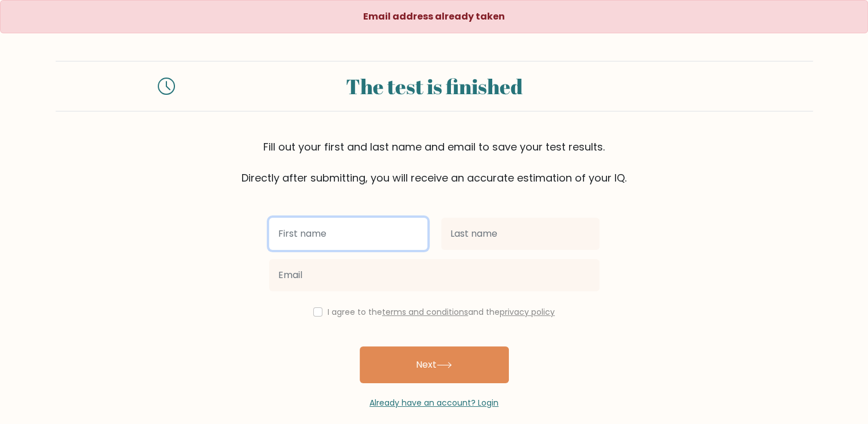
click at [364, 223] on input "text" at bounding box center [348, 233] width 158 height 32
type input "[PERSON_NAME]"
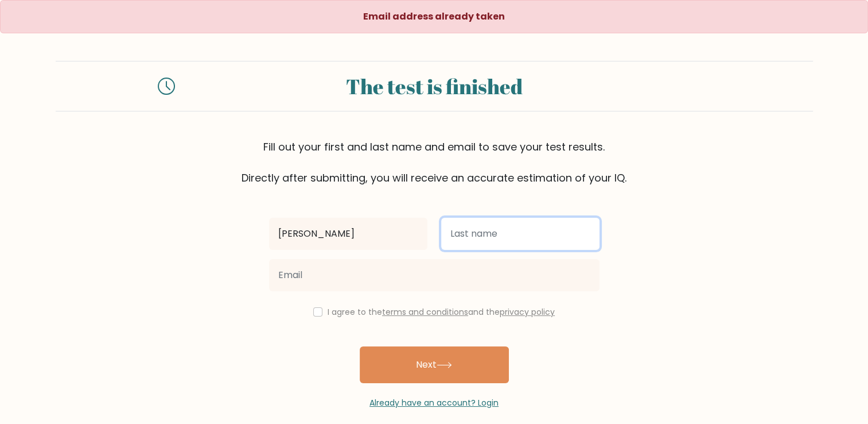
type input "Apacible"
type input "dianne.apacible02@gmail.com"
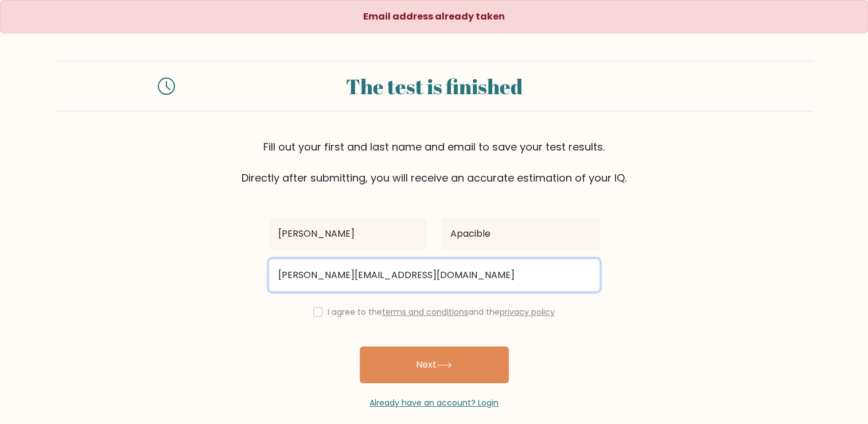
click at [436, 282] on input "dianne.apacible02@gmail.com" at bounding box center [434, 275] width 331 height 32
drag, startPoint x: 436, startPoint y: 282, endPoint x: 248, endPoint y: 254, distance: 190.3
click at [250, 255] on form "The test is finished Fill out your first and last name and email to save your t…" at bounding box center [434, 235] width 868 height 348
type input "dianneapacible25@gmail.com"
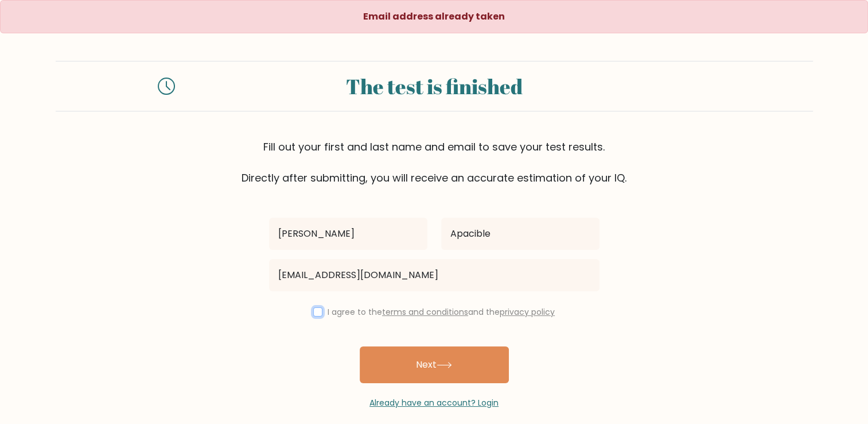
click at [317, 307] on input "checkbox" at bounding box center [317, 311] width 9 height 9
checkbox input "true"
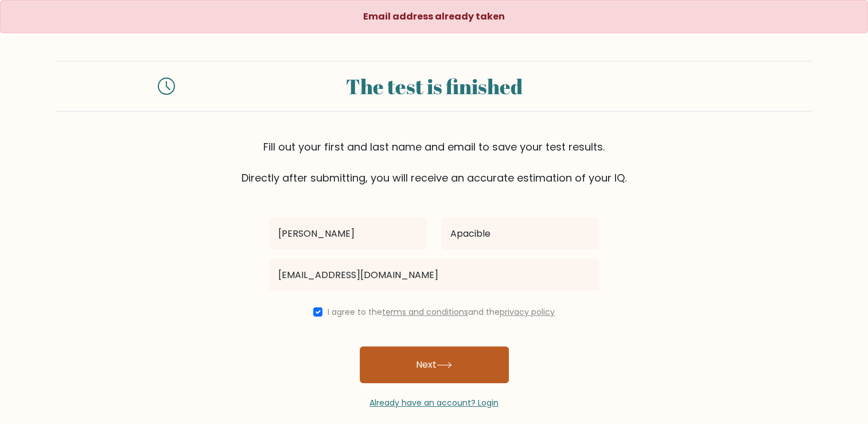
click at [406, 359] on button "Next" at bounding box center [434, 364] width 149 height 37
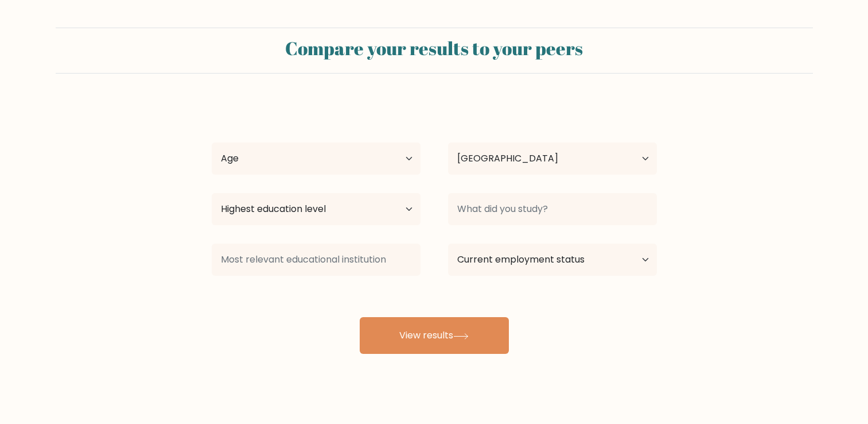
select select "PH"
click at [347, 162] on select "Age Under [DEMOGRAPHIC_DATA] [DEMOGRAPHIC_DATA] [DEMOGRAPHIC_DATA] [DEMOGRAPHIC…" at bounding box center [316, 158] width 209 height 32
select select "25_34"
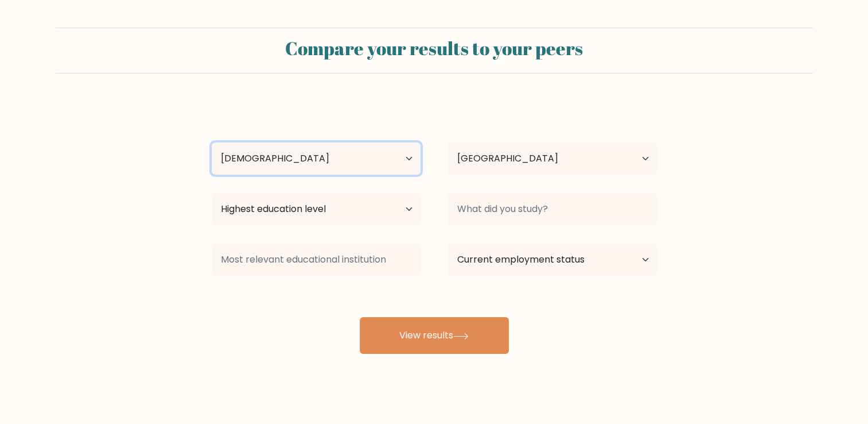
click at [212, 142] on select "Age Under [DEMOGRAPHIC_DATA] [DEMOGRAPHIC_DATA] [DEMOGRAPHIC_DATA] [DEMOGRAPHIC…" at bounding box center [316, 158] width 209 height 32
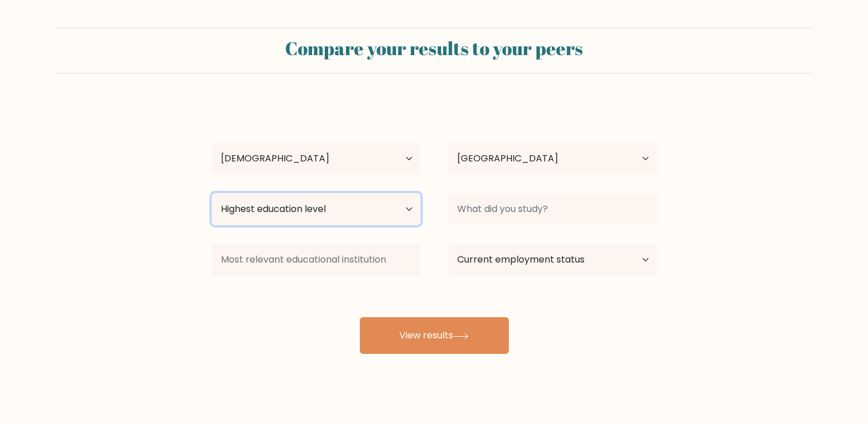
click at [406, 211] on select "Highest education level No schooling Primary Lower Secondary Upper Secondary Oc…" at bounding box center [316, 209] width 209 height 32
select select "bachelors_degree"
click at [212, 193] on select "Highest education level No schooling Primary Lower Secondary Upper Secondary Oc…" at bounding box center [316, 209] width 209 height 32
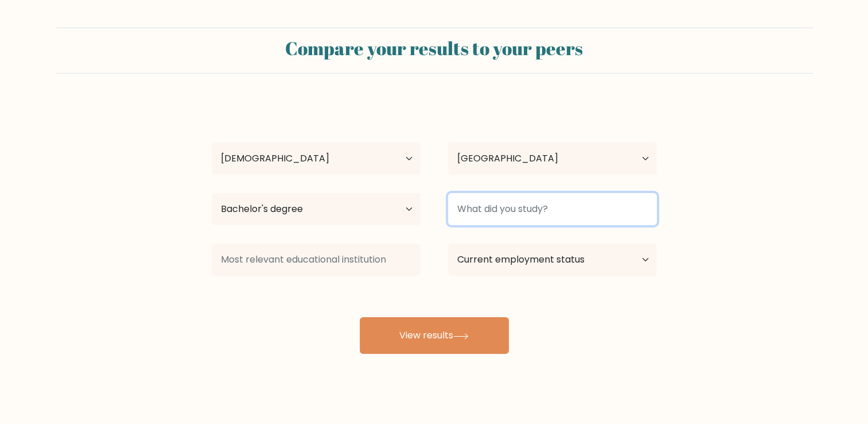
click at [480, 209] on input at bounding box center [552, 209] width 209 height 32
click at [520, 220] on input at bounding box center [552, 209] width 209 height 32
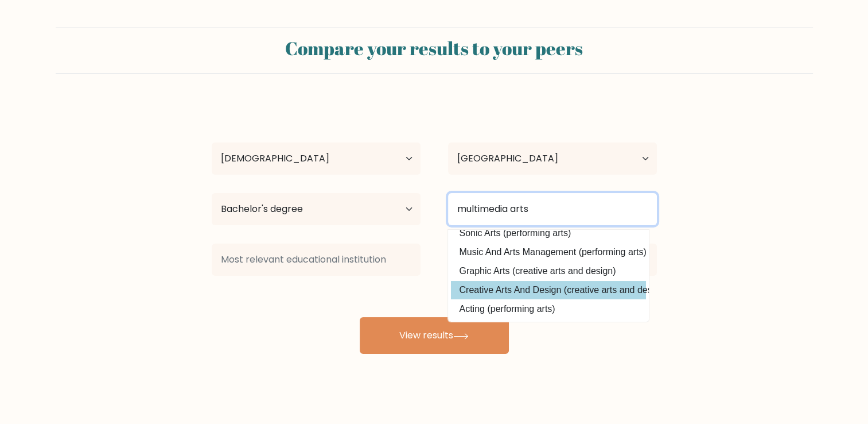
scroll to position [112, 0]
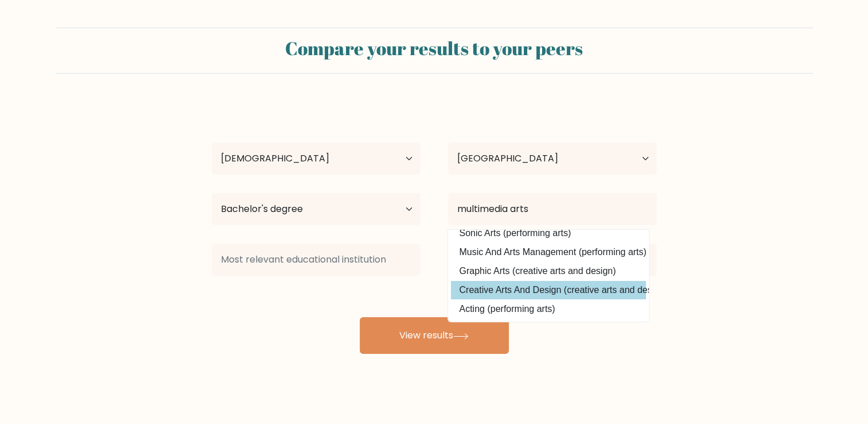
click at [585, 281] on option "Creative Arts And Design (creative arts and design)" at bounding box center [548, 290] width 195 height 18
type input "Creative Arts And Design"
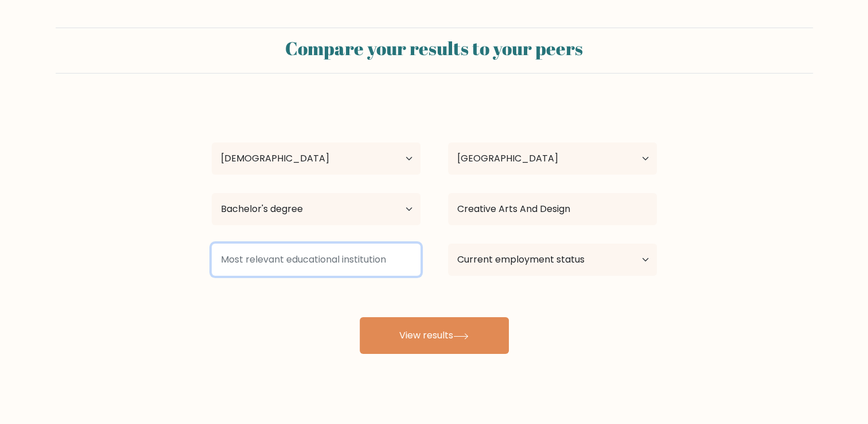
click at [350, 274] on input at bounding box center [316, 259] width 209 height 32
click at [367, 268] on input at bounding box center [316, 259] width 209 height 32
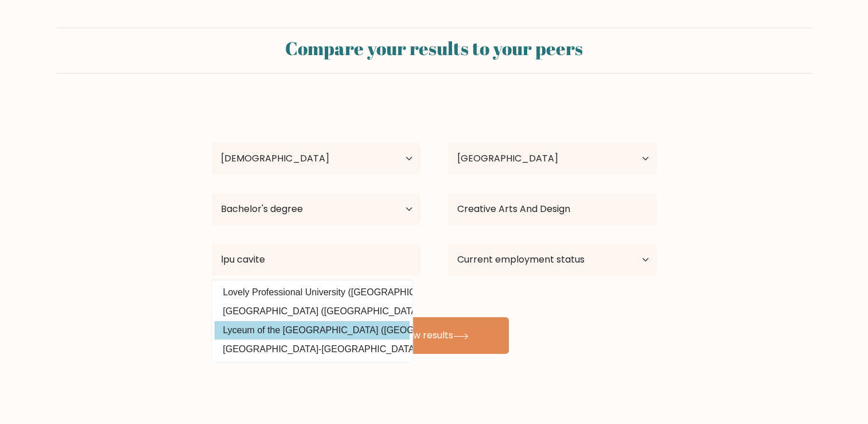
click at [348, 327] on option "Lyceum of the Philippines University (Philippines)" at bounding box center [312, 330] width 195 height 18
type input "Lyceum of the [GEOGRAPHIC_DATA]"
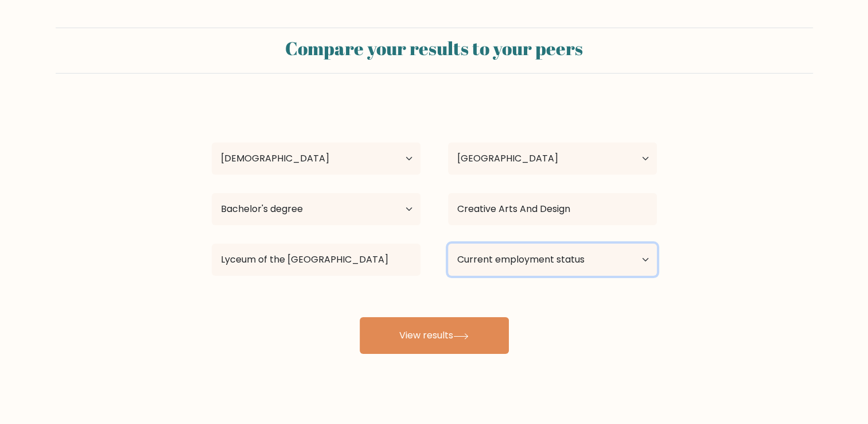
click at [496, 271] on select "Current employment status Employed Student Retired Other / prefer not to answer" at bounding box center [552, 259] width 209 height 32
select select "other"
click at [448, 243] on select "Current employment status Employed Student Retired Other / prefer not to answer" at bounding box center [552, 259] width 209 height 32
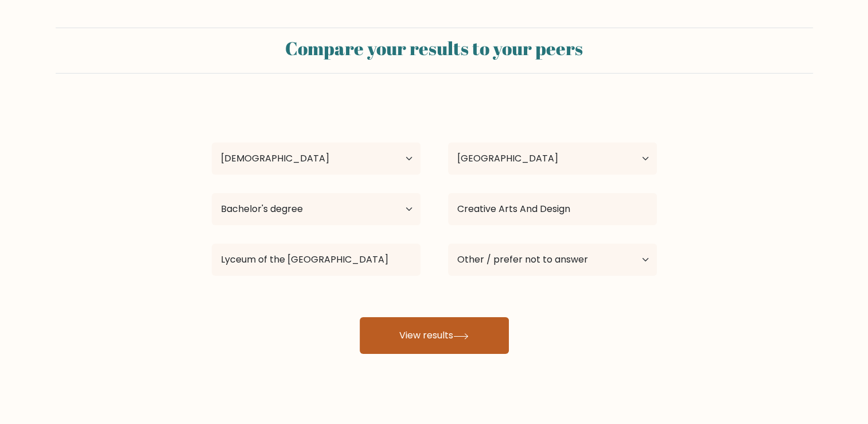
click at [473, 343] on button "View results" at bounding box center [434, 335] width 149 height 37
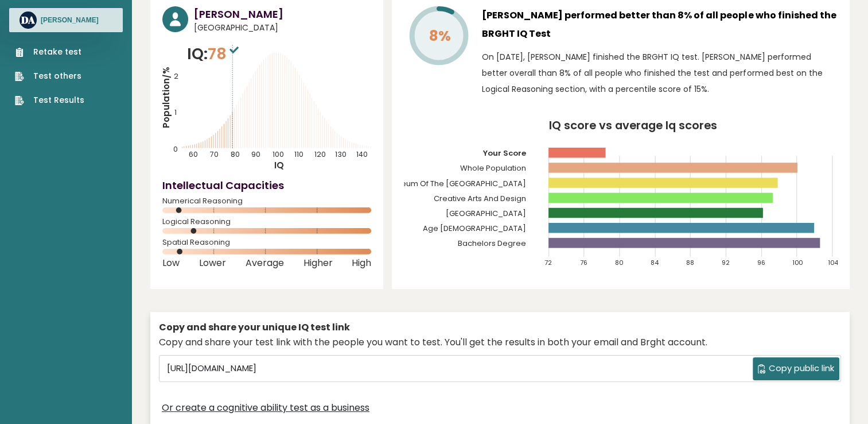
scroll to position [57, 0]
